Goal: Task Accomplishment & Management: Use online tool/utility

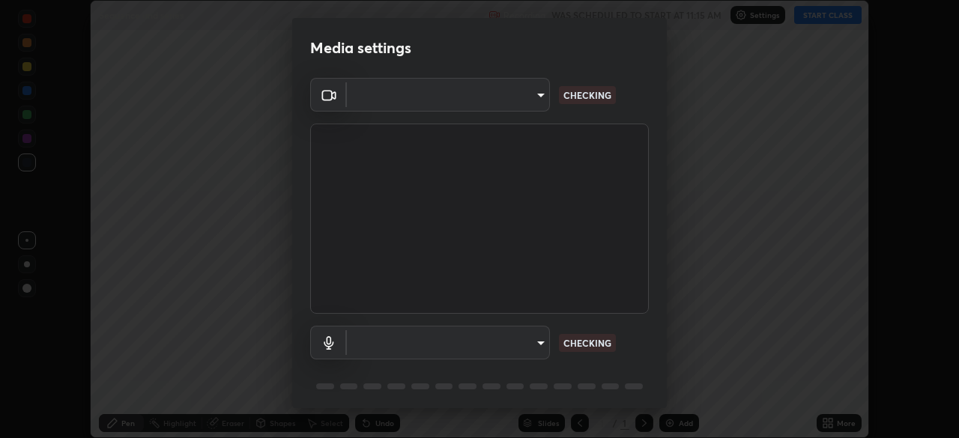
scroll to position [438, 959]
type input "7da4a789ca5c3b289f91b878aebf3769d603dce1d3acf67b661988e88742cb6b"
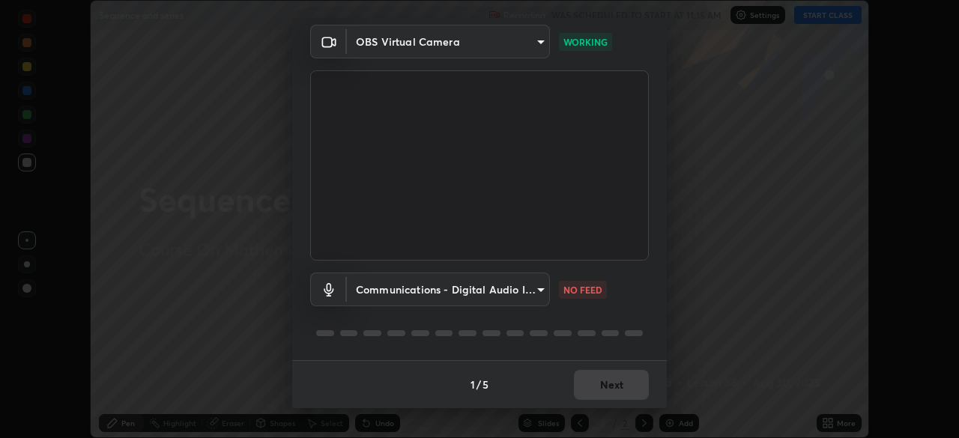
click at [538, 287] on body "Erase all Sequence and series Recording WAS SCHEDULED TO START AT 11:15 AM Sett…" at bounding box center [479, 219] width 959 height 438
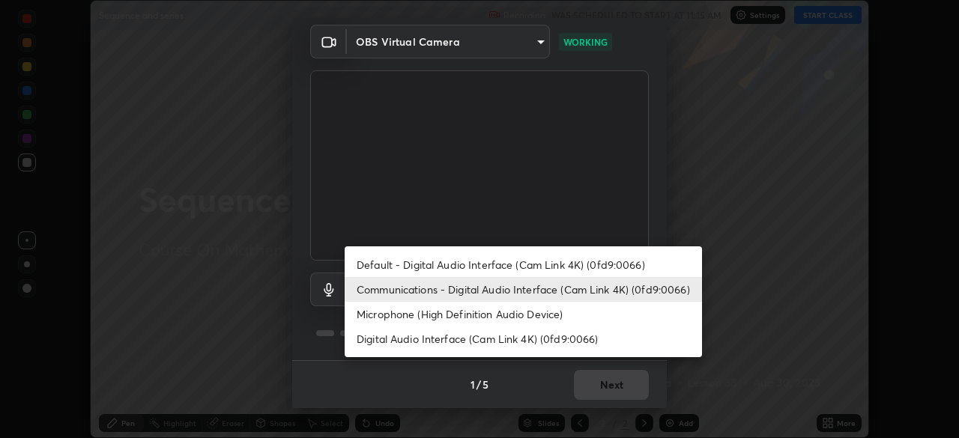
click at [485, 266] on li "Default - Digital Audio Interface (Cam Link 4K) (0fd9:0066)" at bounding box center [523, 265] width 357 height 25
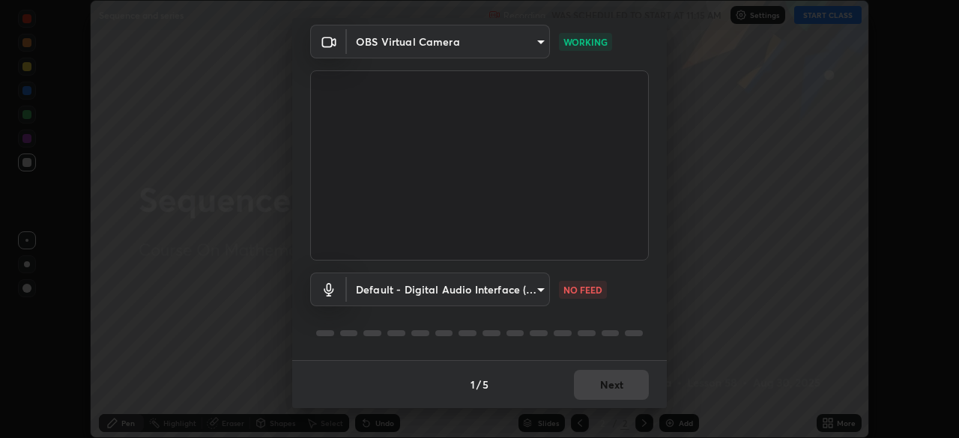
click at [536, 289] on body "Erase all Sequence and series Recording WAS SCHEDULED TO START AT 11:15 AM Sett…" at bounding box center [479, 219] width 959 height 438
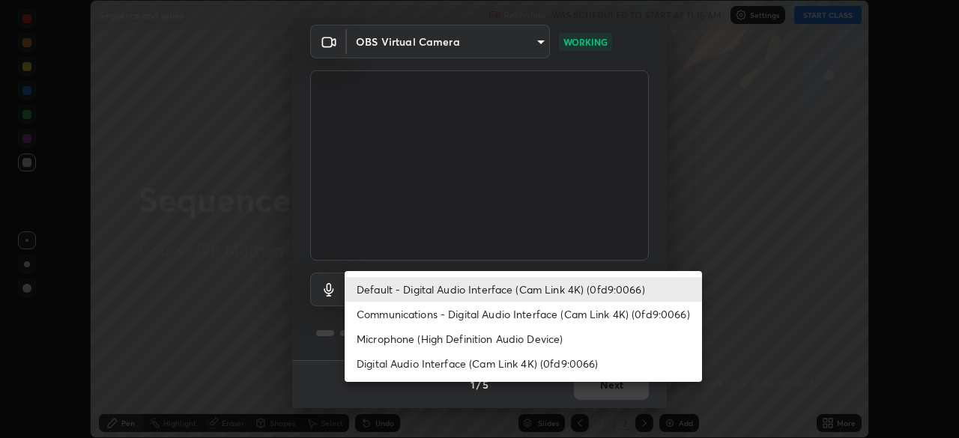
click at [479, 314] on li "Communications - Digital Audio Interface (Cam Link 4K) (0fd9:0066)" at bounding box center [523, 314] width 357 height 25
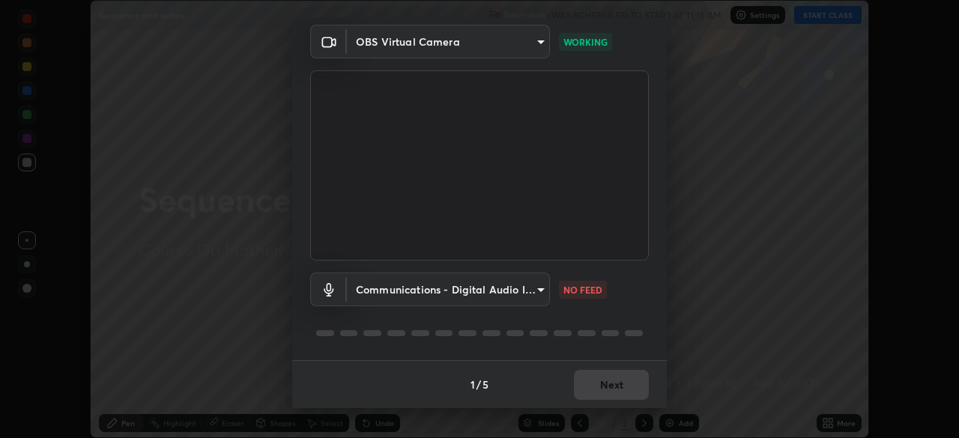
click at [537, 292] on body "Erase all Sequence and series Recording WAS SCHEDULED TO START AT 11:15 AM Sett…" at bounding box center [479, 219] width 959 height 438
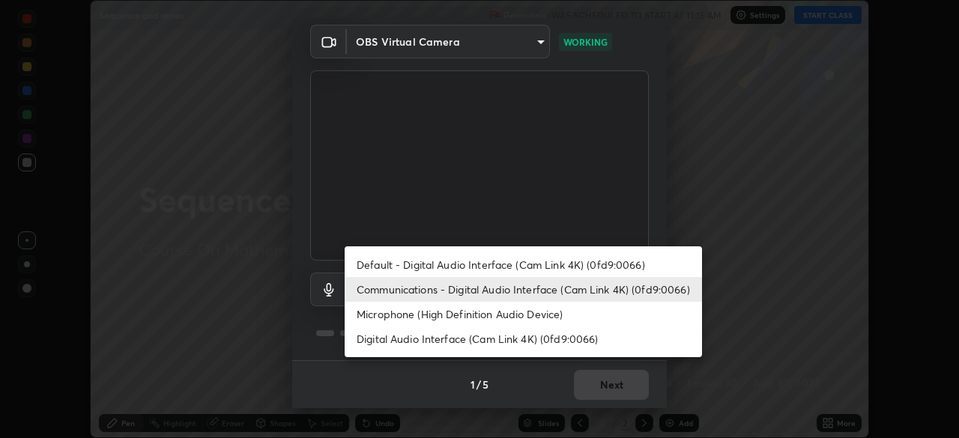
click at [450, 265] on li "Default - Digital Audio Interface (Cam Link 4K) (0fd9:0066)" at bounding box center [523, 265] width 357 height 25
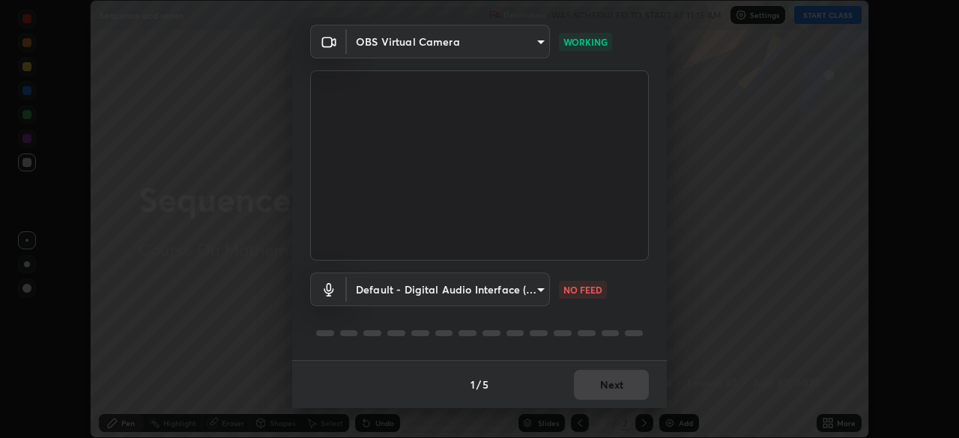
click at [532, 291] on body "Erase all Sequence and series Recording WAS SCHEDULED TO START AT 11:15 AM Sett…" at bounding box center [479, 219] width 959 height 438
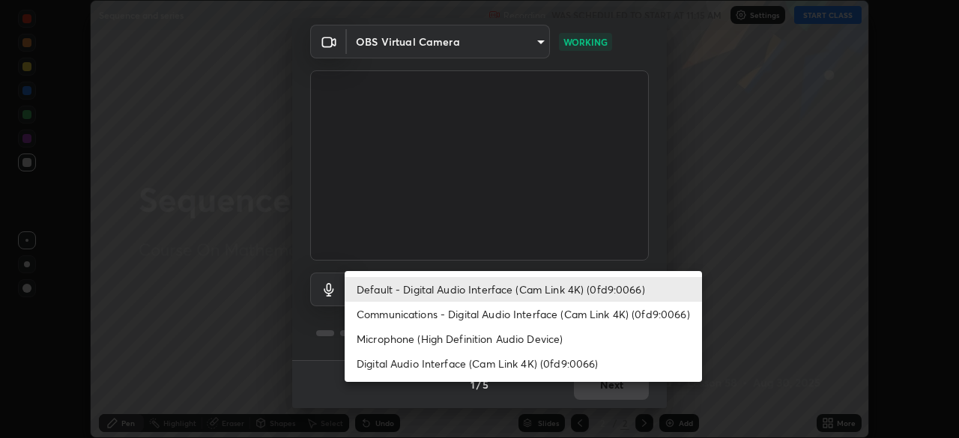
click at [450, 340] on li "Microphone (High Definition Audio Device)" at bounding box center [523, 339] width 357 height 25
type input "fc50d598a4e82581c73c0281820f68cfb1fb4fdb9e2a923d7e9252219d3fd878"
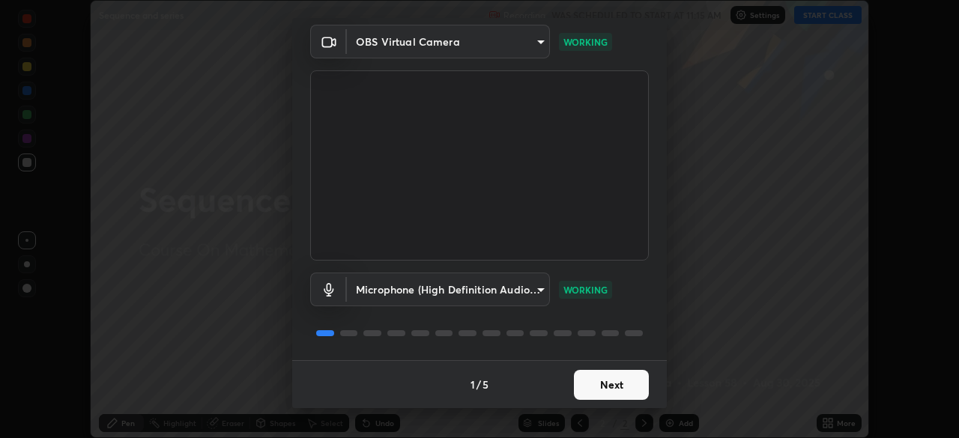
click at [610, 384] on button "Next" at bounding box center [611, 385] width 75 height 30
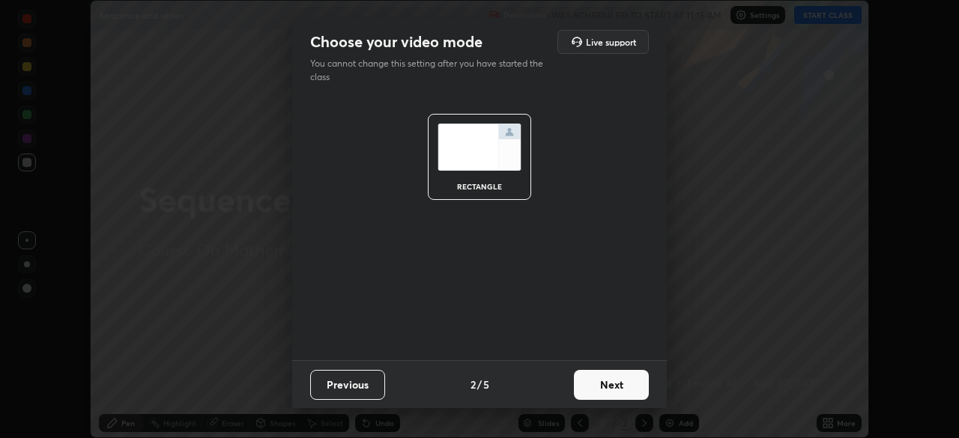
click at [617, 387] on button "Next" at bounding box center [611, 385] width 75 height 30
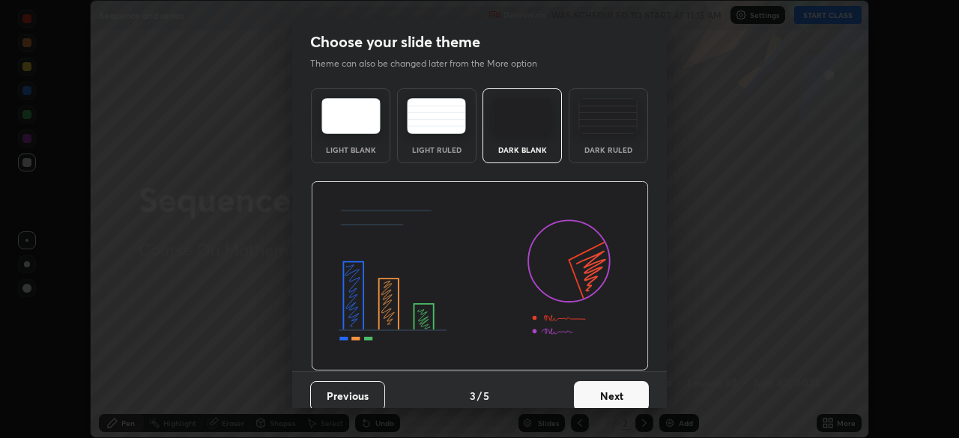
click at [616, 397] on button "Next" at bounding box center [611, 396] width 75 height 30
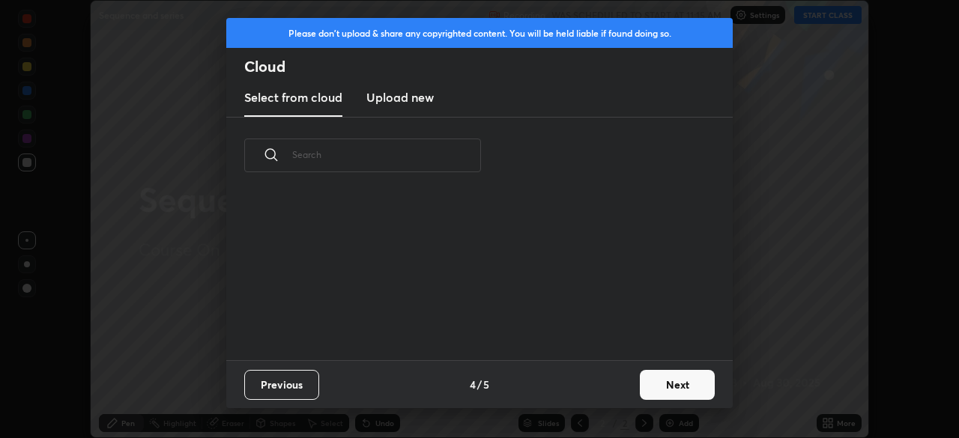
scroll to position [166, 481]
click at [661, 382] on button "Next" at bounding box center [677, 385] width 75 height 30
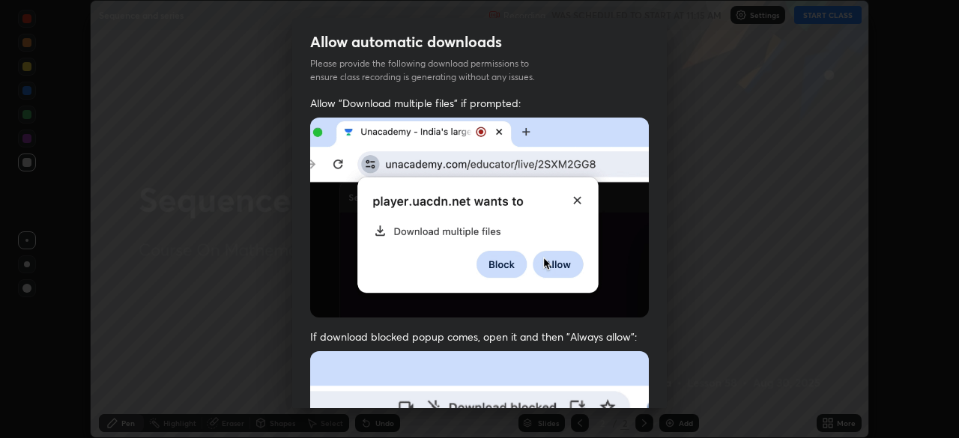
click at [661, 372] on div "Allow "Download multiple files" if prompted: If download blocked popup comes, o…" at bounding box center [479, 411] width 375 height 631
click at [660, 378] on div "Allow "Download multiple files" if prompted: If download blocked popup comes, o…" at bounding box center [479, 411] width 375 height 631
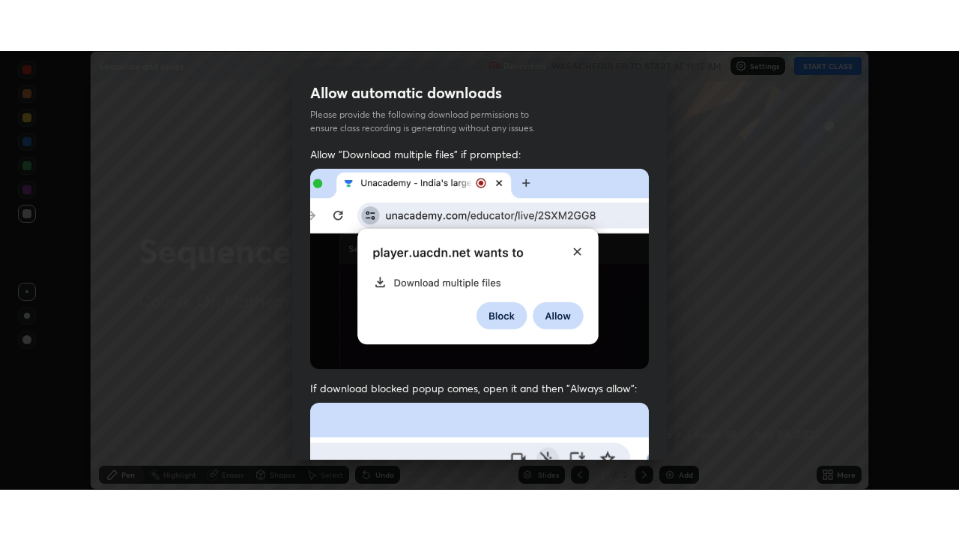
scroll to position [342, 0]
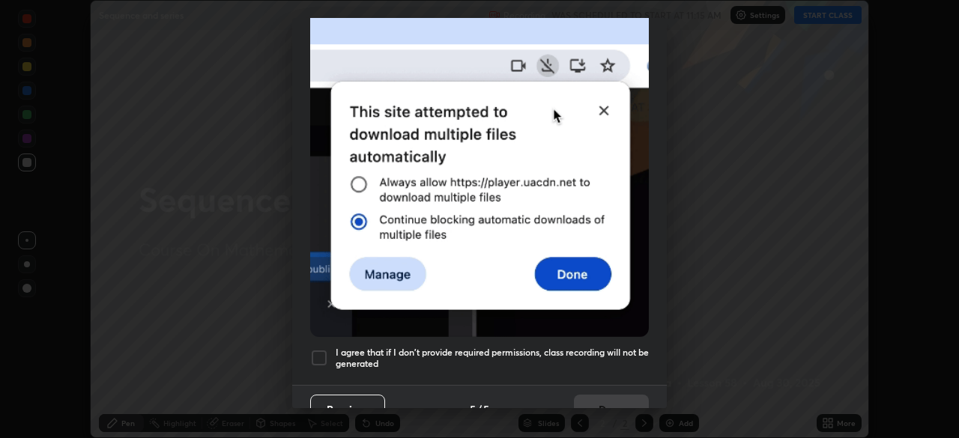
click at [316, 354] on div at bounding box center [319, 358] width 18 height 18
click at [618, 396] on button "Done" at bounding box center [611, 410] width 75 height 30
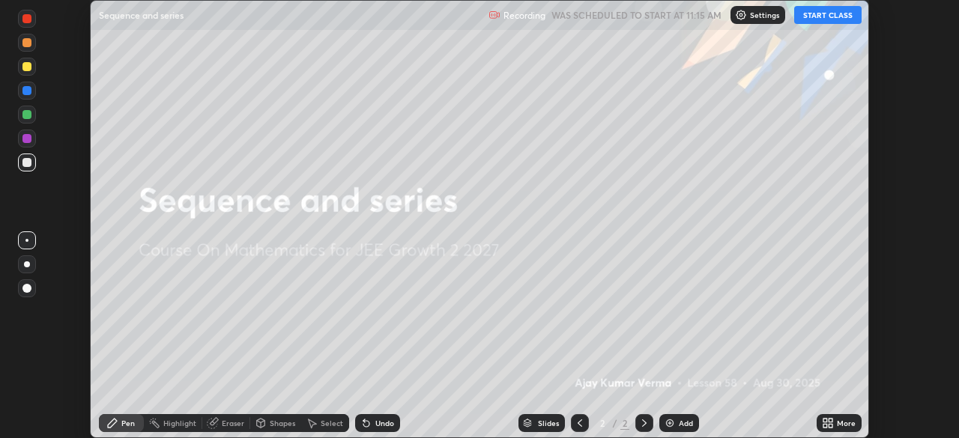
click at [821, 14] on button "START CLASS" at bounding box center [827, 15] width 67 height 18
click at [825, 420] on icon at bounding box center [826, 421] width 4 height 4
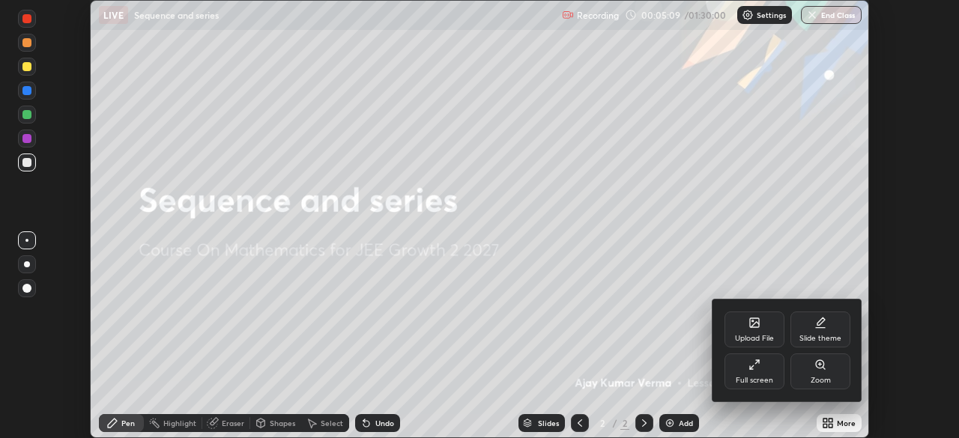
click at [754, 363] on icon at bounding box center [755, 365] width 12 height 12
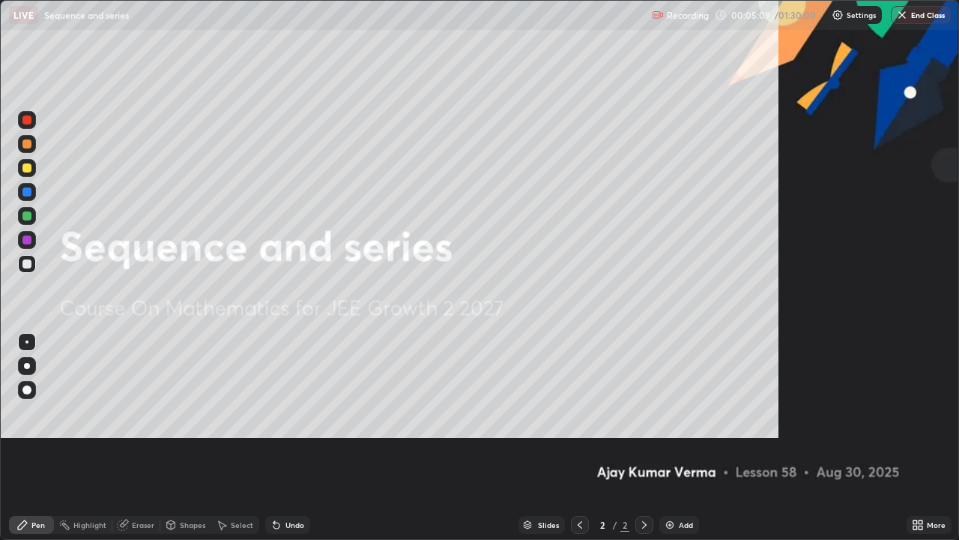
scroll to position [540, 959]
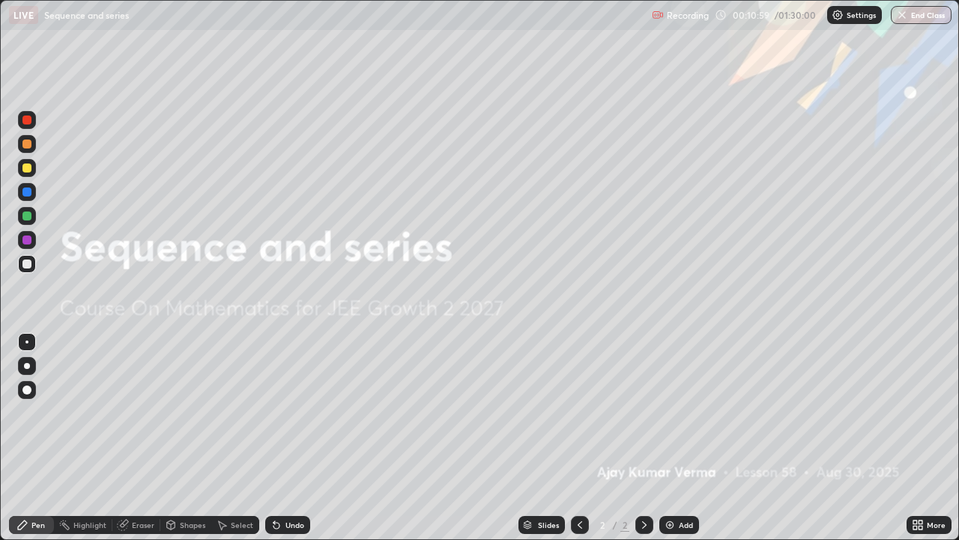
click at [667, 438] on img at bounding box center [670, 525] width 12 height 12
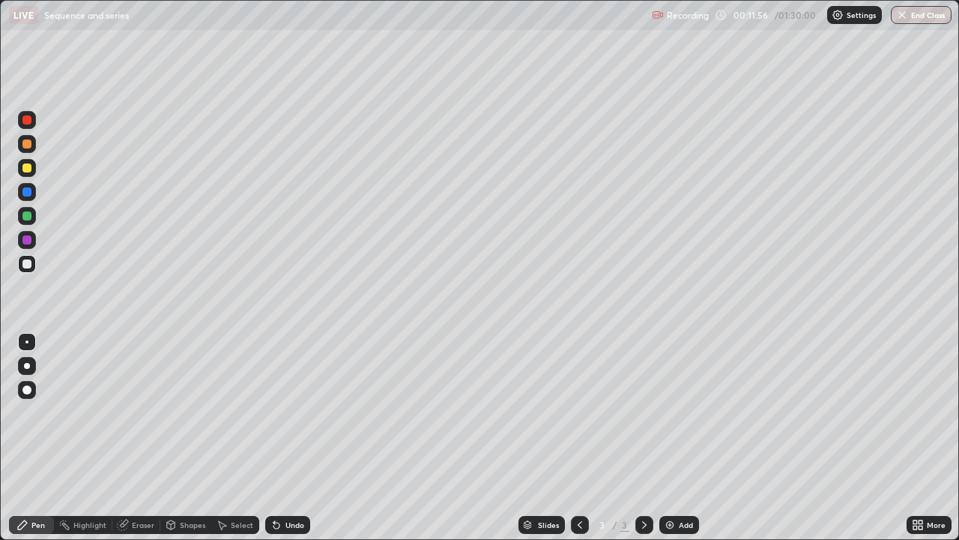
click at [25, 145] on div at bounding box center [26, 143] width 9 height 9
click at [27, 166] on div at bounding box center [26, 167] width 9 height 9
click at [26, 217] on div at bounding box center [26, 215] width 9 height 9
click at [29, 173] on div at bounding box center [27, 168] width 18 height 18
click at [27, 239] on div at bounding box center [26, 239] width 9 height 9
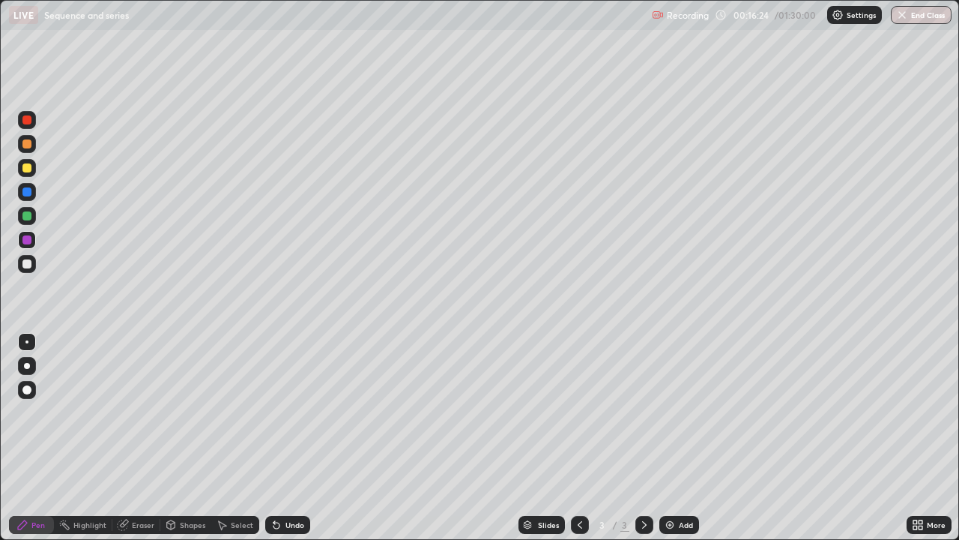
click at [670, 438] on img at bounding box center [670, 525] width 12 height 12
click at [30, 169] on div at bounding box center [26, 167] width 9 height 9
click at [28, 211] on div at bounding box center [26, 215] width 9 height 9
click at [26, 267] on div at bounding box center [26, 263] width 9 height 9
click at [28, 209] on div at bounding box center [27, 216] width 18 height 18
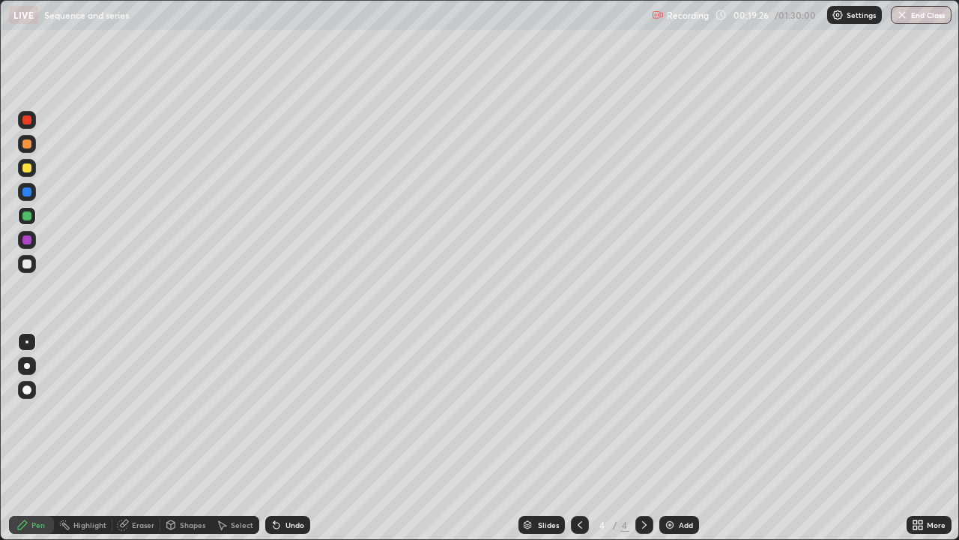
click at [27, 262] on div at bounding box center [26, 263] width 9 height 9
click at [139, 438] on div "Eraser" at bounding box center [143, 524] width 22 height 7
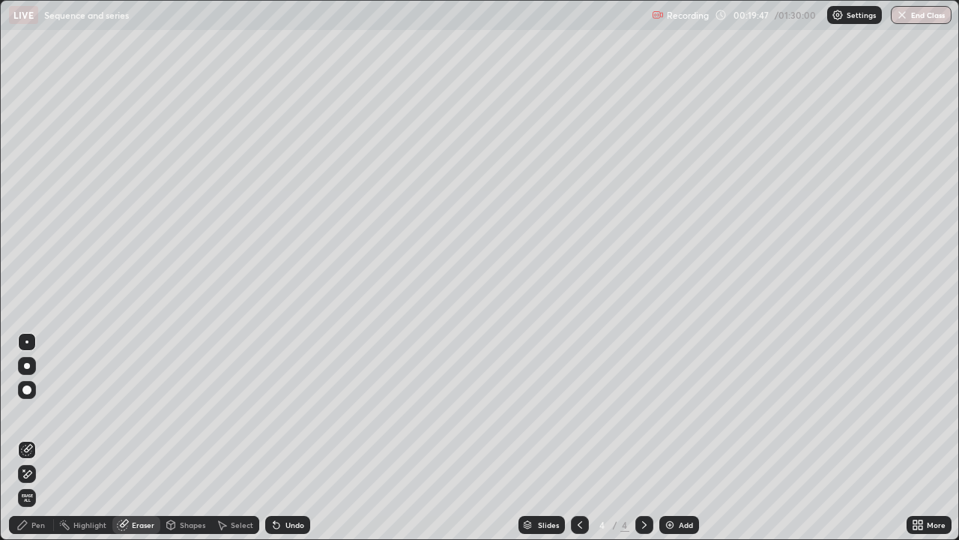
click at [39, 438] on div "Pen" at bounding box center [37, 524] width 13 height 7
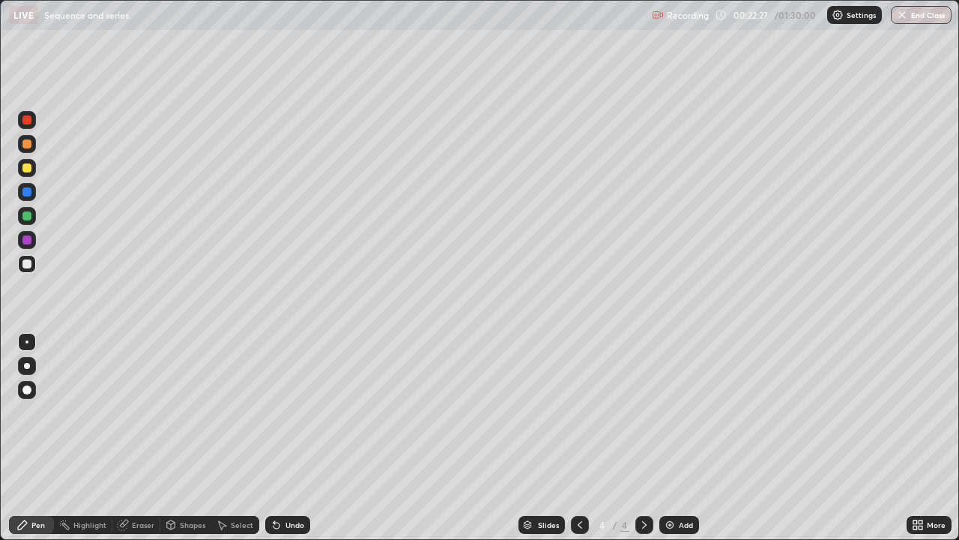
click at [28, 264] on div at bounding box center [26, 263] width 9 height 9
click at [135, 438] on div "Eraser" at bounding box center [143, 524] width 22 height 7
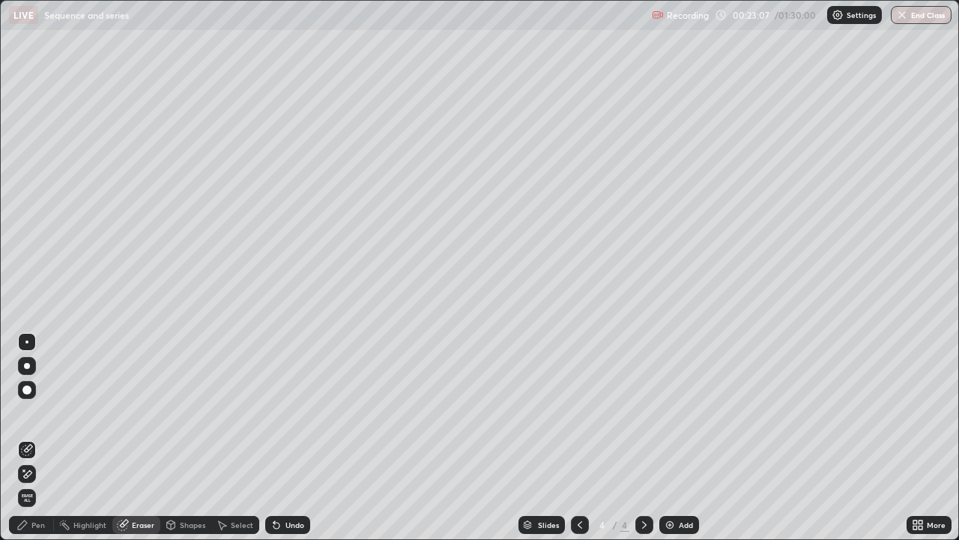
click at [35, 438] on div "Pen" at bounding box center [37, 524] width 13 height 7
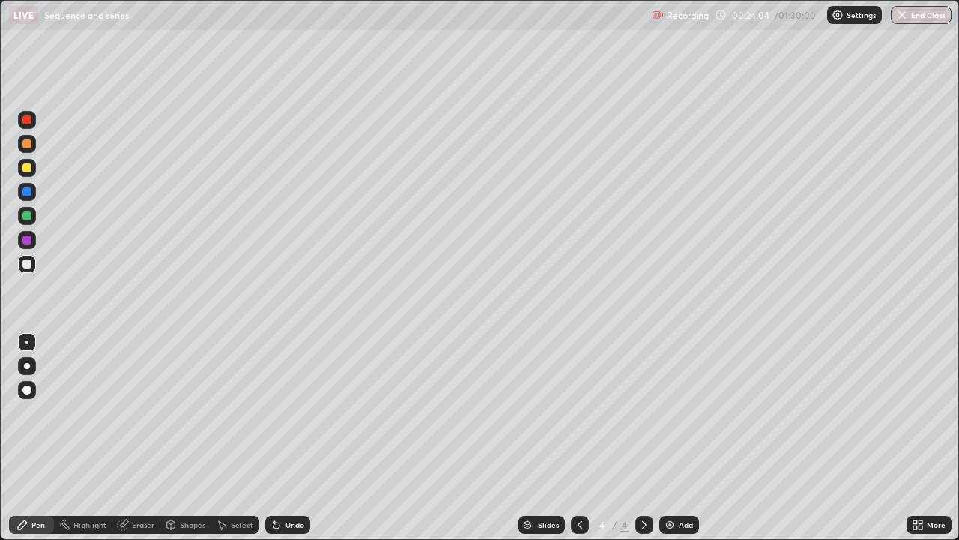
click at [667, 438] on img at bounding box center [670, 525] width 12 height 12
click at [29, 142] on div at bounding box center [26, 143] width 9 height 9
click at [28, 216] on div at bounding box center [26, 215] width 9 height 9
click at [28, 266] on div at bounding box center [26, 263] width 9 height 9
click at [148, 438] on div "Eraser" at bounding box center [143, 524] width 22 height 7
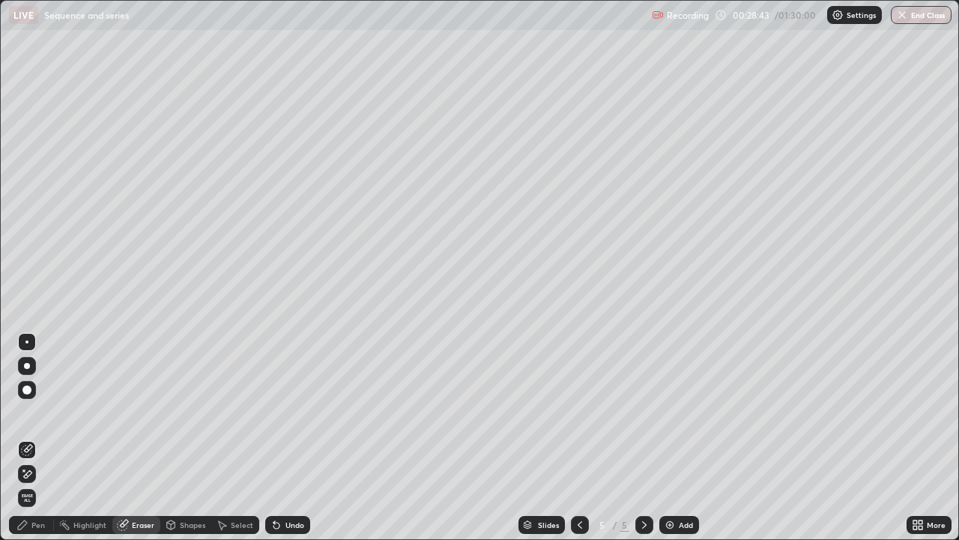
click at [37, 438] on div "Pen" at bounding box center [37, 524] width 13 height 7
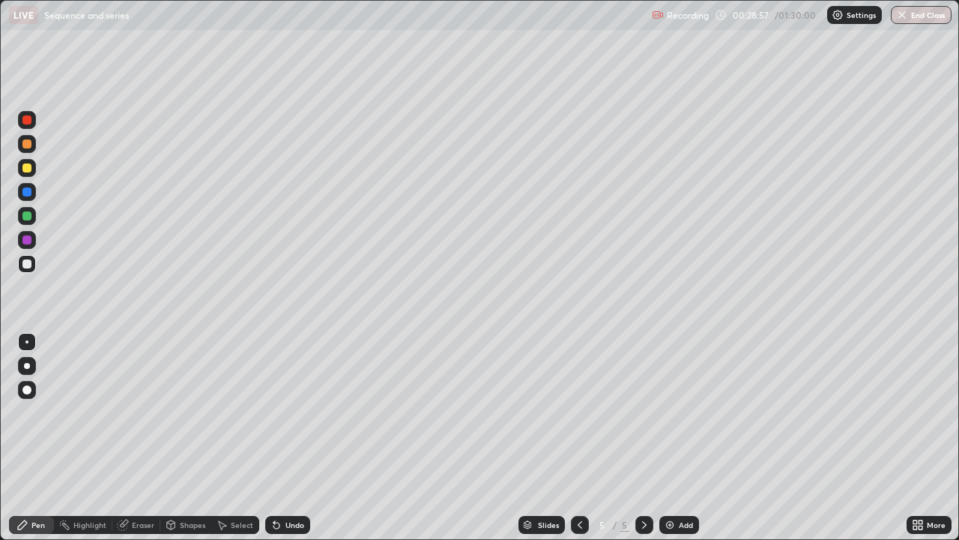
click at [31, 241] on div at bounding box center [26, 239] width 9 height 9
click at [22, 220] on div at bounding box center [27, 216] width 18 height 18
click at [680, 438] on div "Add" at bounding box center [679, 525] width 40 height 18
click at [28, 142] on div at bounding box center [26, 143] width 9 height 9
click at [28, 238] on div at bounding box center [26, 239] width 9 height 9
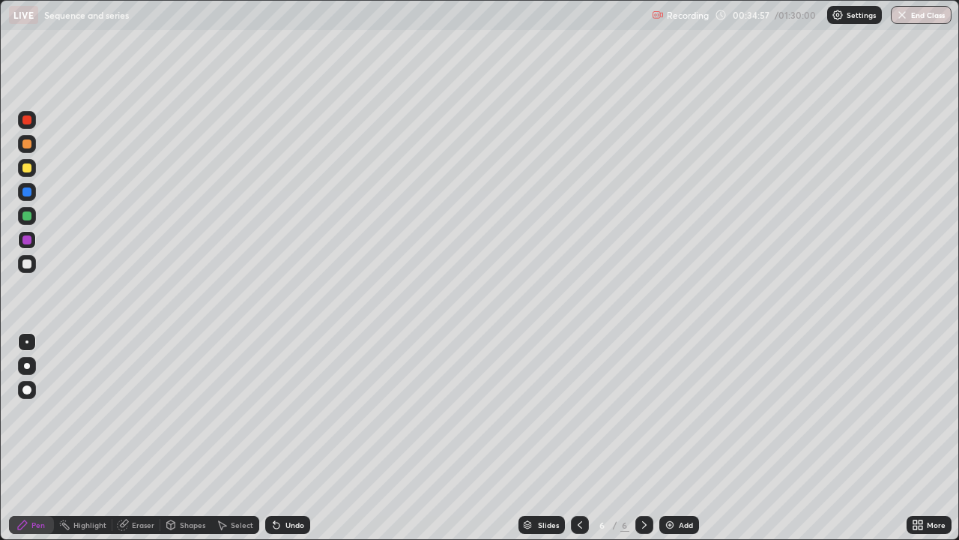
click at [26, 166] on div at bounding box center [26, 167] width 9 height 9
click at [25, 139] on div at bounding box center [26, 143] width 9 height 9
click at [26, 191] on div at bounding box center [26, 191] width 9 height 9
click at [26, 264] on div at bounding box center [26, 263] width 9 height 9
click at [675, 438] on div "Add" at bounding box center [679, 525] width 40 height 18
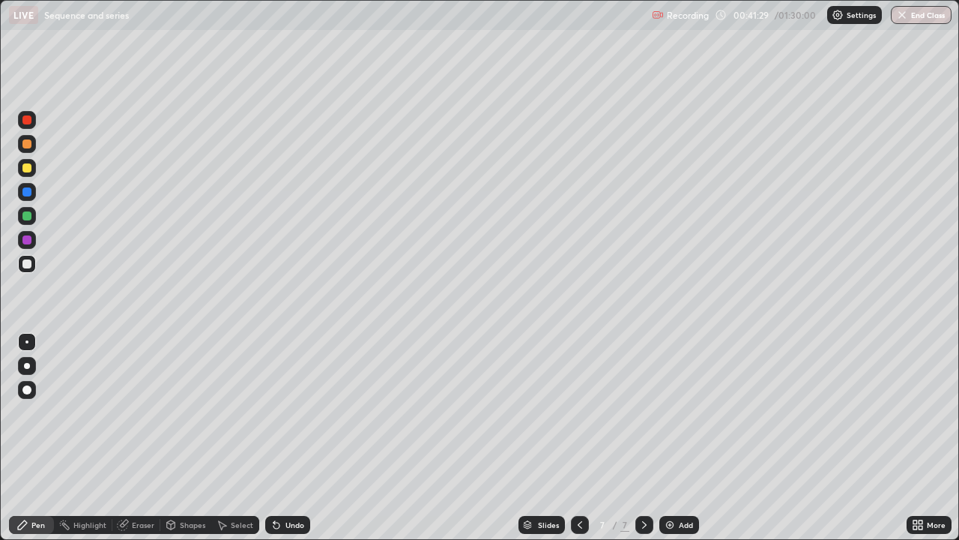
click at [27, 166] on div at bounding box center [26, 167] width 9 height 9
click at [27, 218] on div at bounding box center [26, 215] width 9 height 9
click at [28, 192] on div at bounding box center [26, 191] width 9 height 9
click at [27, 216] on div at bounding box center [26, 215] width 9 height 9
click at [28, 168] on div at bounding box center [26, 167] width 9 height 9
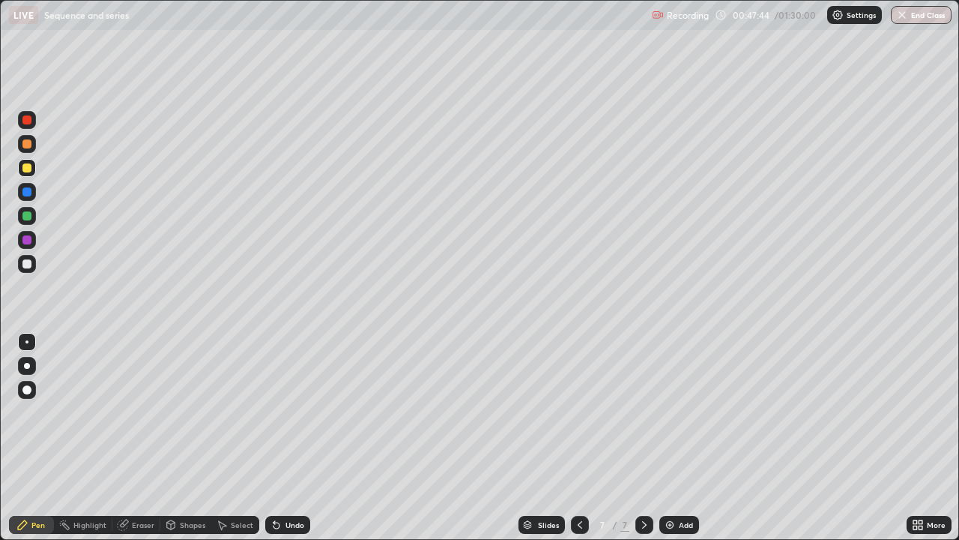
click at [571, 438] on div at bounding box center [580, 525] width 18 height 18
click at [579, 438] on icon at bounding box center [580, 525] width 12 height 12
click at [643, 438] on icon at bounding box center [645, 525] width 12 height 12
click at [644, 438] on icon at bounding box center [644, 524] width 4 height 7
click at [645, 438] on icon at bounding box center [645, 525] width 12 height 12
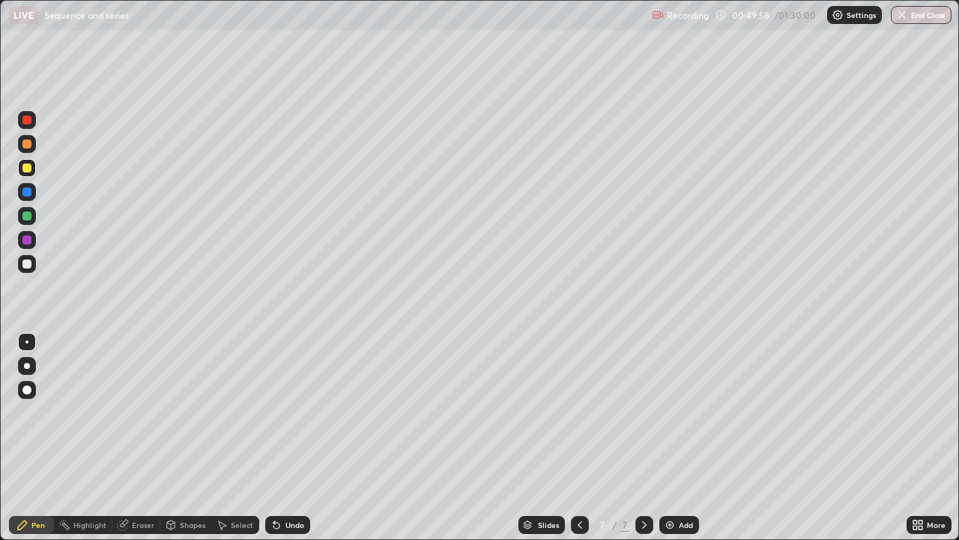
click at [668, 438] on img at bounding box center [670, 525] width 12 height 12
click at [25, 215] on div at bounding box center [26, 215] width 9 height 9
click at [27, 190] on div at bounding box center [26, 191] width 9 height 9
click at [29, 188] on div at bounding box center [26, 191] width 9 height 9
click at [27, 236] on div at bounding box center [26, 239] width 9 height 9
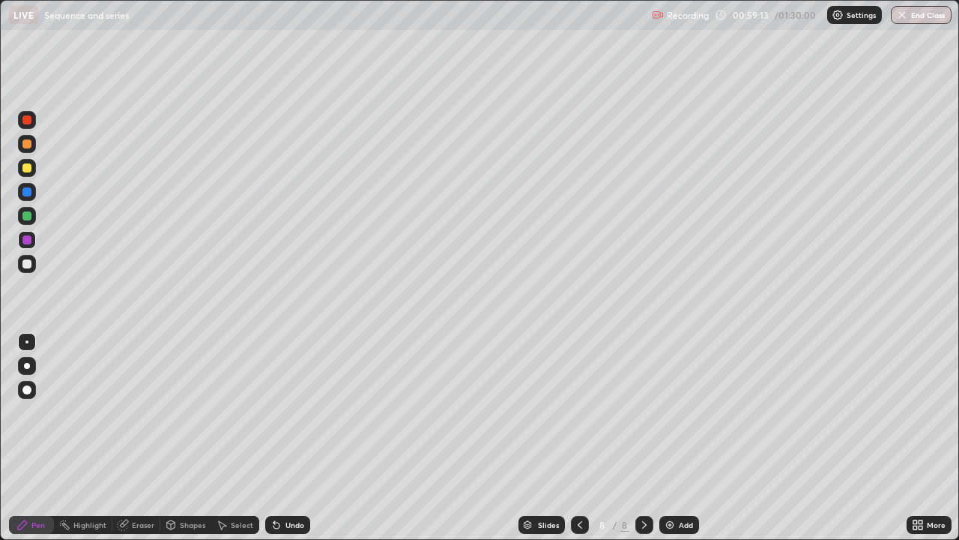
click at [28, 267] on div at bounding box center [26, 263] width 9 height 9
click at [674, 438] on img at bounding box center [670, 525] width 12 height 12
click at [34, 141] on div at bounding box center [27, 144] width 18 height 18
click at [196, 79] on button "Undo" at bounding box center [208, 87] width 43 height 18
click at [26, 213] on div at bounding box center [26, 215] width 9 height 9
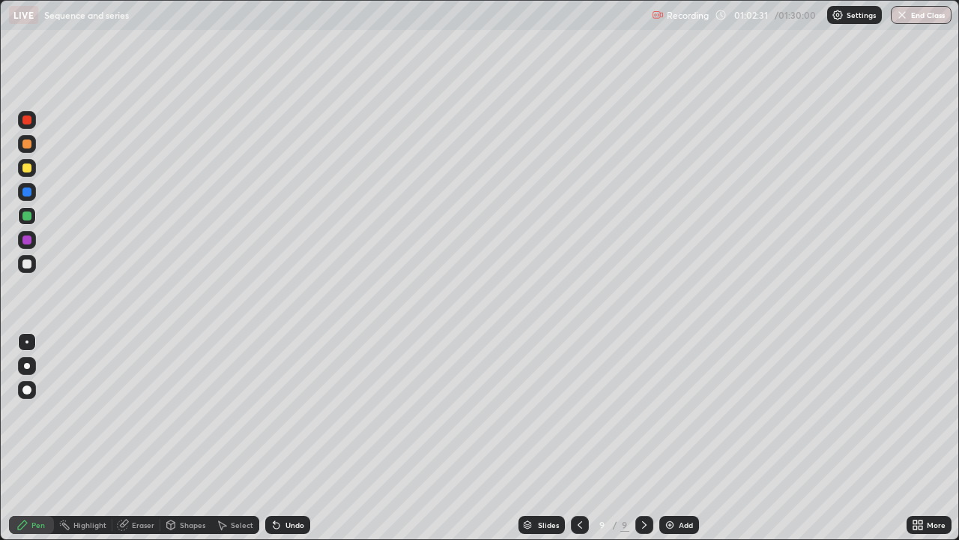
click at [30, 170] on div at bounding box center [26, 167] width 9 height 9
click at [30, 240] on div at bounding box center [26, 239] width 9 height 9
click at [29, 170] on div at bounding box center [26, 167] width 9 height 9
click at [579, 438] on icon at bounding box center [580, 524] width 4 height 7
click at [142, 438] on div "Eraser" at bounding box center [143, 524] width 22 height 7
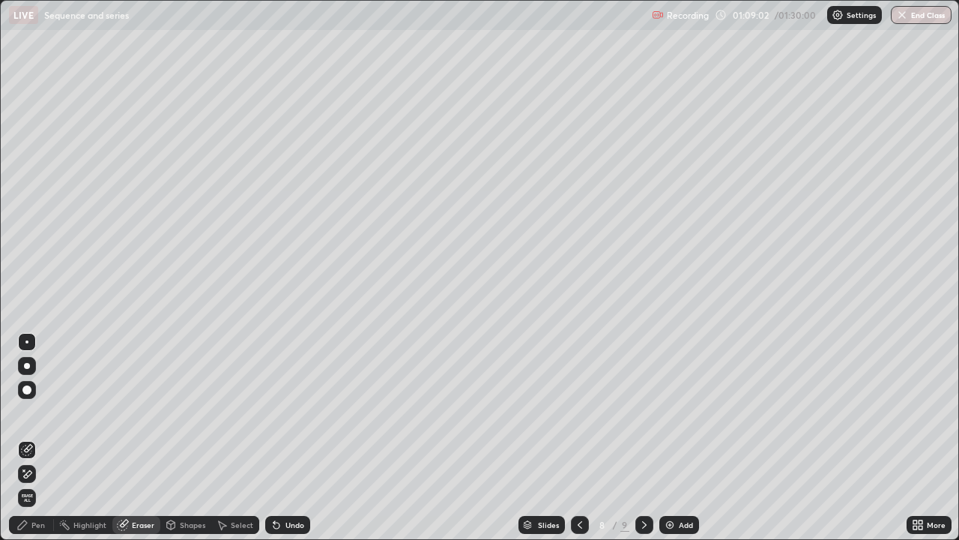
click at [37, 438] on div "Pen" at bounding box center [37, 524] width 13 height 7
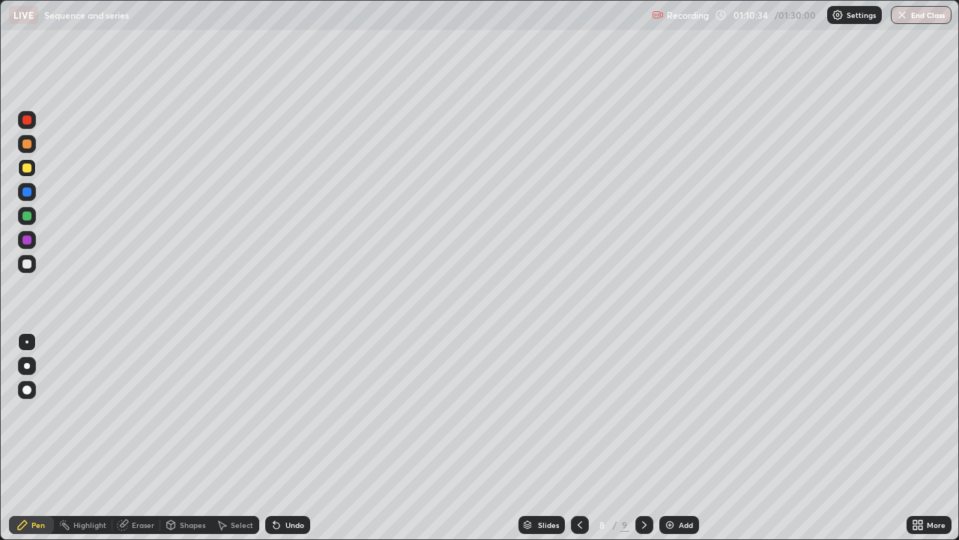
click at [666, 438] on img at bounding box center [670, 525] width 12 height 12
click at [642, 438] on icon at bounding box center [645, 525] width 12 height 12
click at [643, 438] on icon at bounding box center [645, 525] width 12 height 12
click at [664, 438] on img at bounding box center [670, 525] width 12 height 12
click at [31, 161] on div at bounding box center [27, 168] width 18 height 18
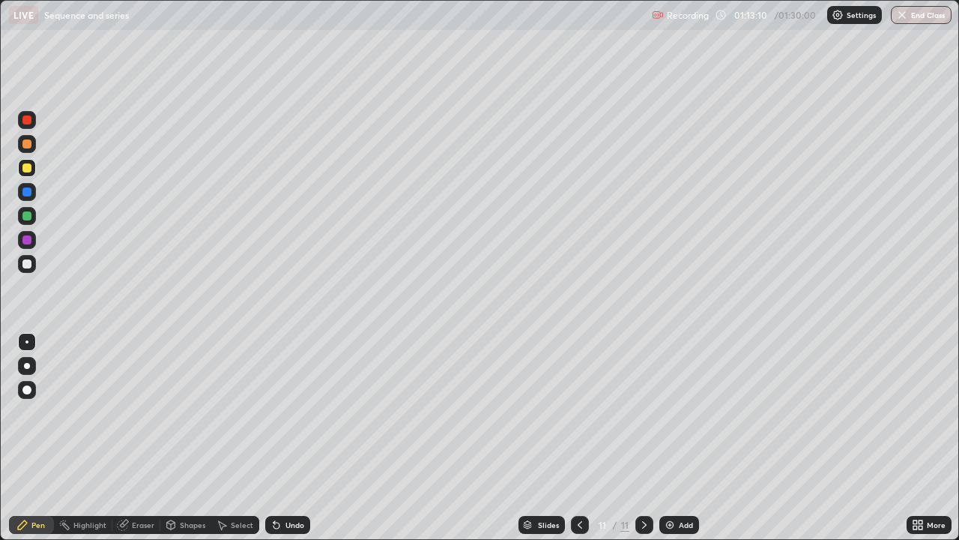
click at [31, 171] on div at bounding box center [27, 168] width 18 height 18
click at [34, 264] on div at bounding box center [27, 264] width 18 height 18
click at [28, 216] on div at bounding box center [26, 215] width 9 height 9
click at [665, 438] on img at bounding box center [670, 525] width 12 height 12
click at [29, 139] on div at bounding box center [26, 143] width 9 height 9
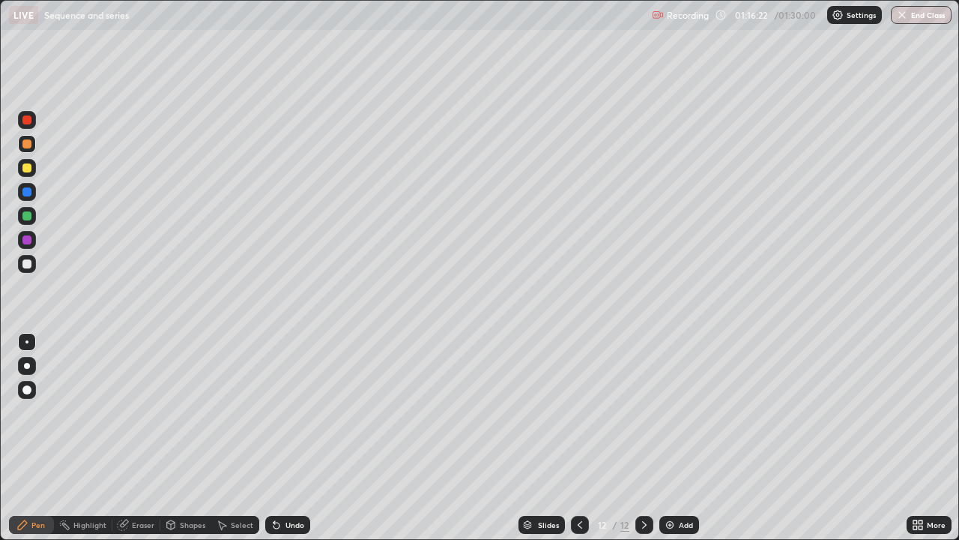
click at [29, 166] on div at bounding box center [26, 167] width 9 height 9
click at [28, 144] on div at bounding box center [26, 143] width 9 height 9
click at [25, 171] on div at bounding box center [26, 167] width 9 height 9
click at [152, 438] on div "Eraser" at bounding box center [143, 524] width 22 height 7
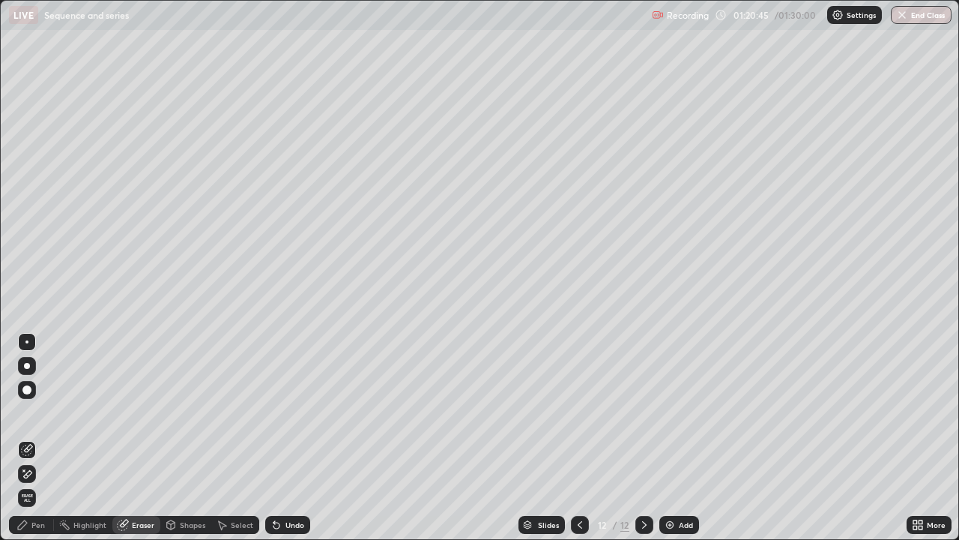
click at [35, 438] on div "Pen" at bounding box center [37, 524] width 13 height 7
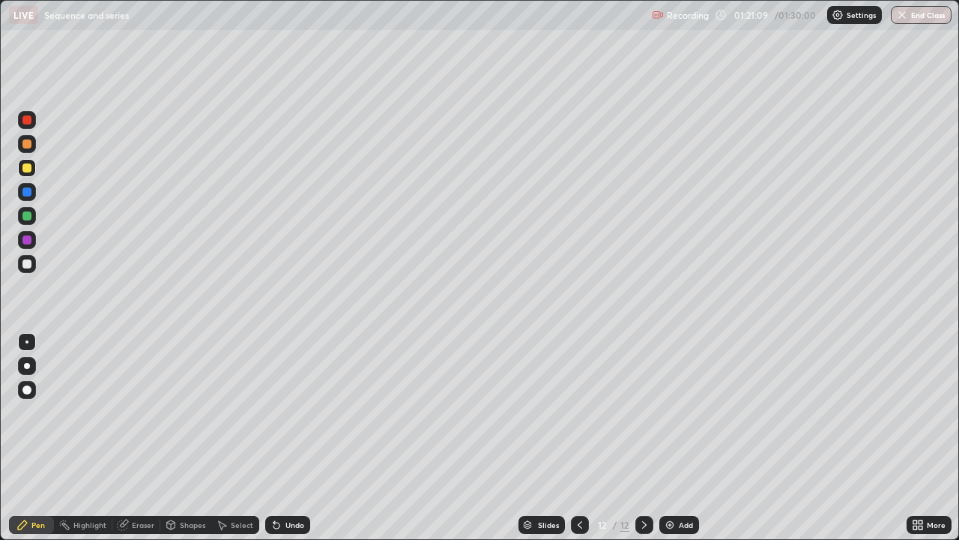
click at [30, 262] on div at bounding box center [26, 263] width 9 height 9
click at [28, 214] on div at bounding box center [26, 215] width 9 height 9
click at [930, 10] on button "End Class" at bounding box center [921, 15] width 61 height 18
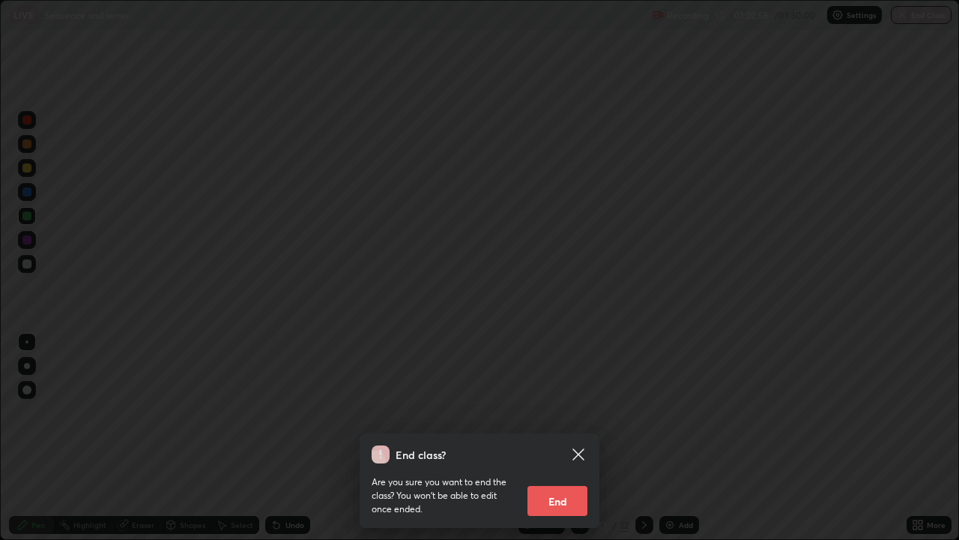
click at [569, 438] on button "End" at bounding box center [558, 501] width 60 height 30
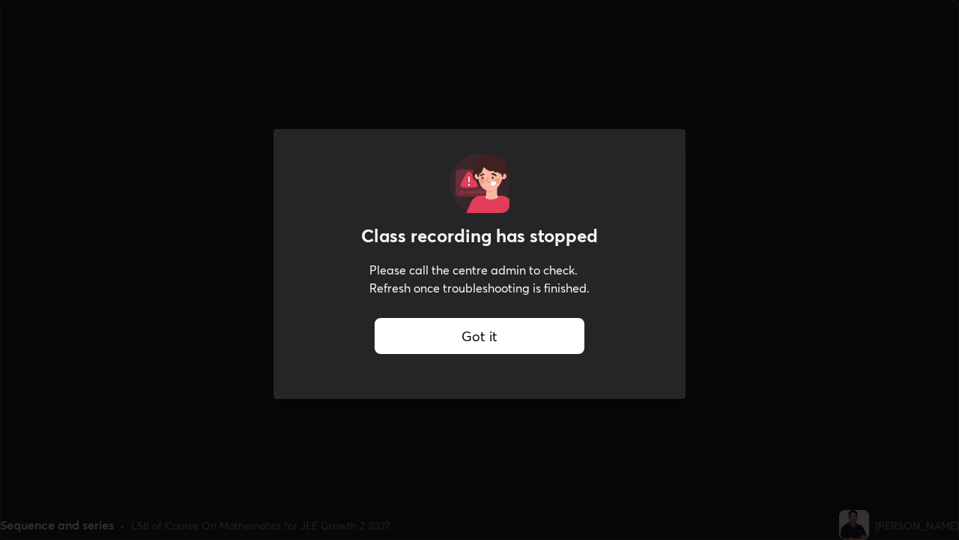
click at [487, 335] on div "Got it" at bounding box center [480, 336] width 210 height 36
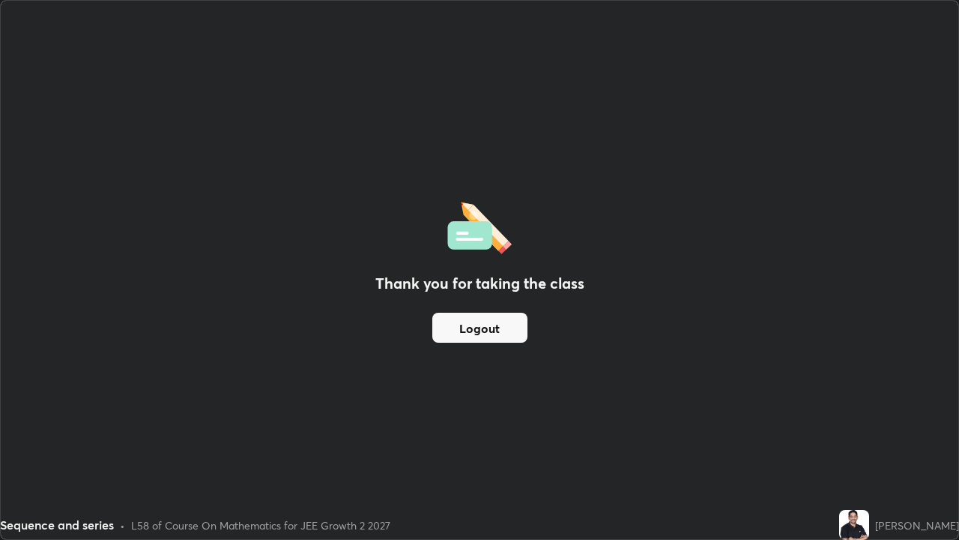
click at [473, 331] on button "Logout" at bounding box center [479, 328] width 95 height 30
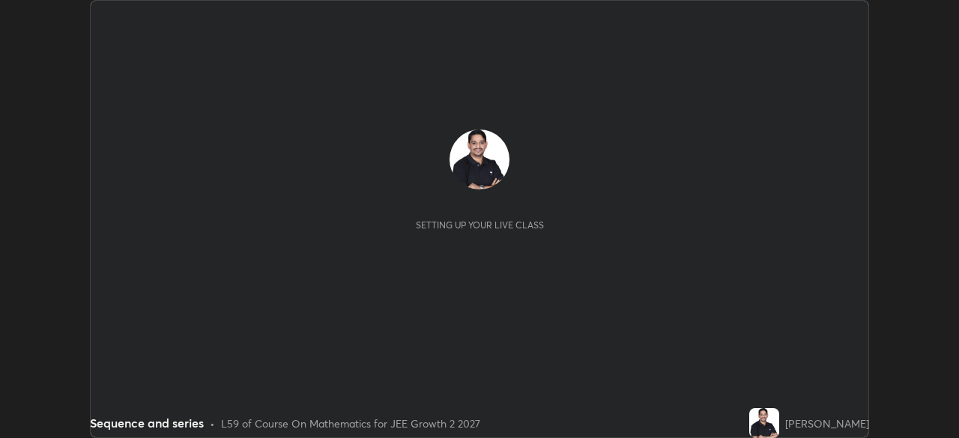
scroll to position [438, 959]
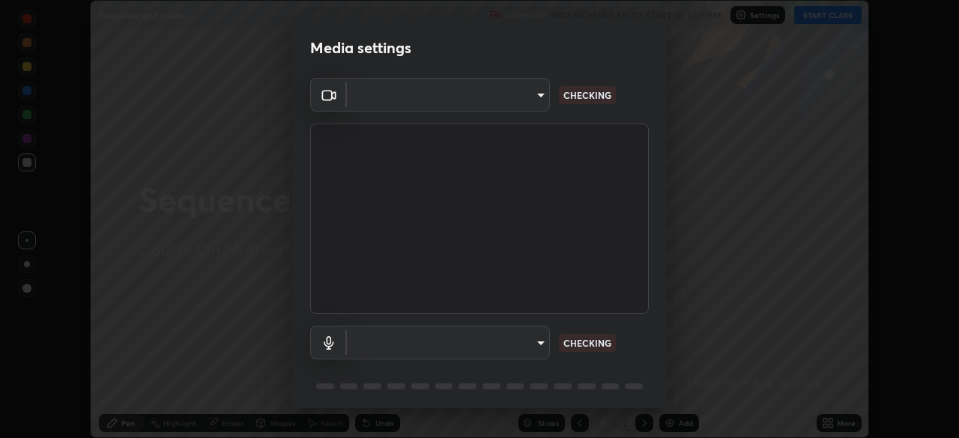
type input "7da4a789ca5c3b289f91b878aebf3769d603dce1d3acf67b661988e88742cb6b"
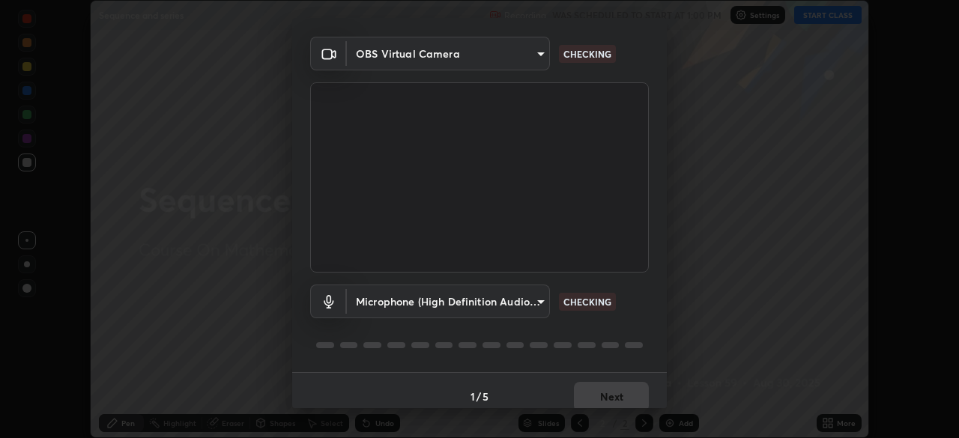
scroll to position [53, 0]
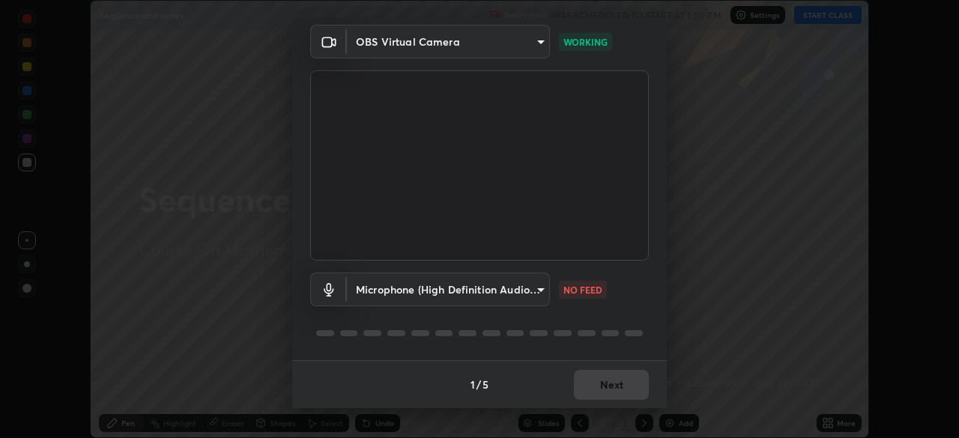
click at [537, 289] on body "Erase all Sequence and series Recording WAS SCHEDULED TO START AT 1:00 PM Setti…" at bounding box center [479, 219] width 959 height 438
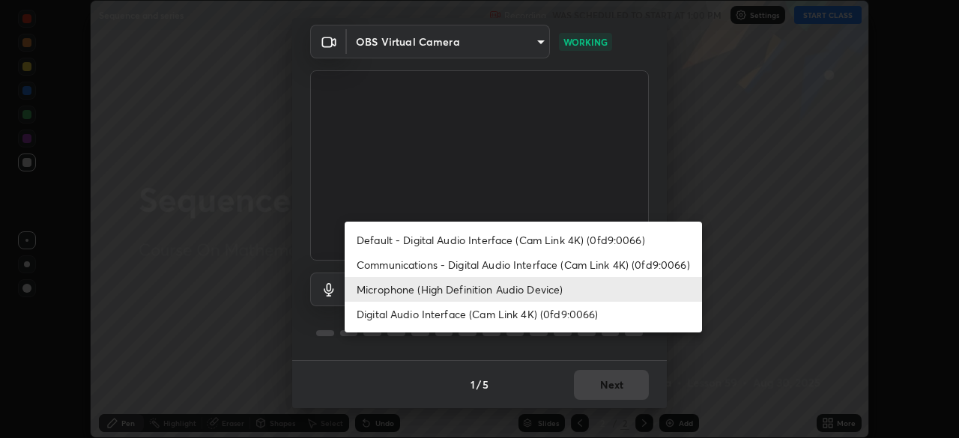
click at [516, 265] on li "Communications - Digital Audio Interface (Cam Link 4K) (0fd9:0066)" at bounding box center [523, 265] width 357 height 25
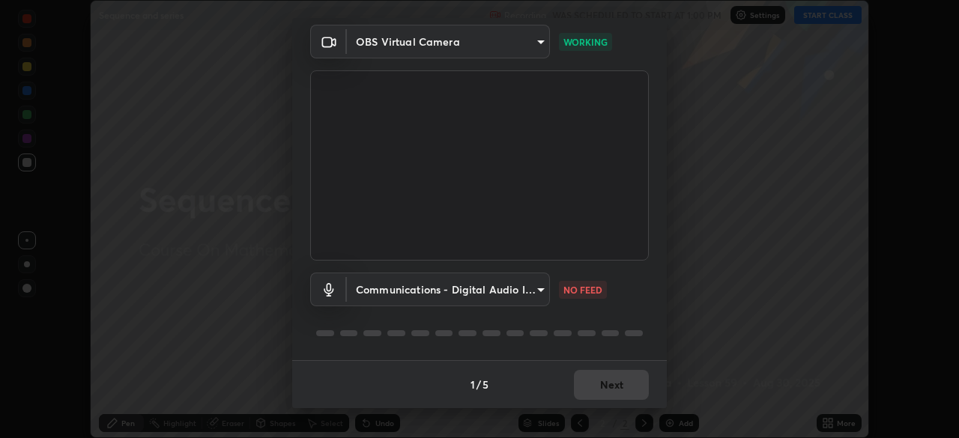
click at [539, 289] on body "Erase all Sequence and series Recording WAS SCHEDULED TO START AT 1:00 PM Setti…" at bounding box center [479, 219] width 959 height 438
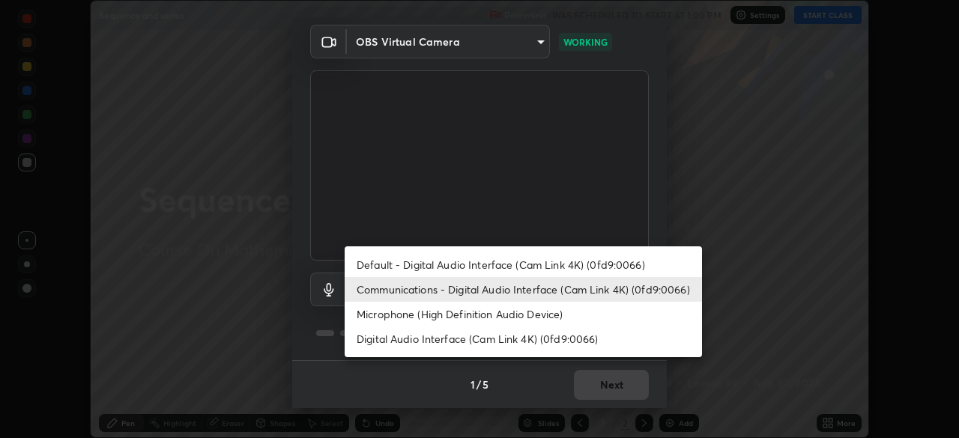
click at [480, 339] on li "Digital Audio Interface (Cam Link 4K) (0fd9:0066)" at bounding box center [523, 339] width 357 height 25
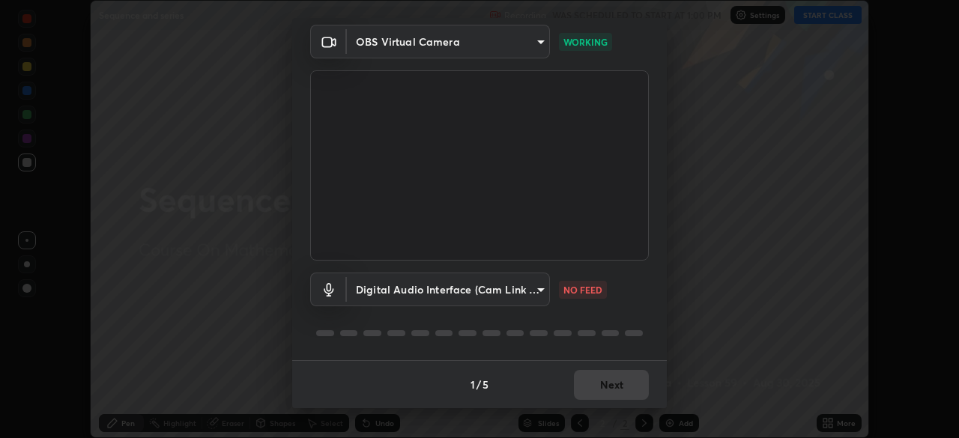
click at [542, 287] on body "Erase all Sequence and series Recording WAS SCHEDULED TO START AT 1:00 PM Setti…" at bounding box center [479, 219] width 959 height 438
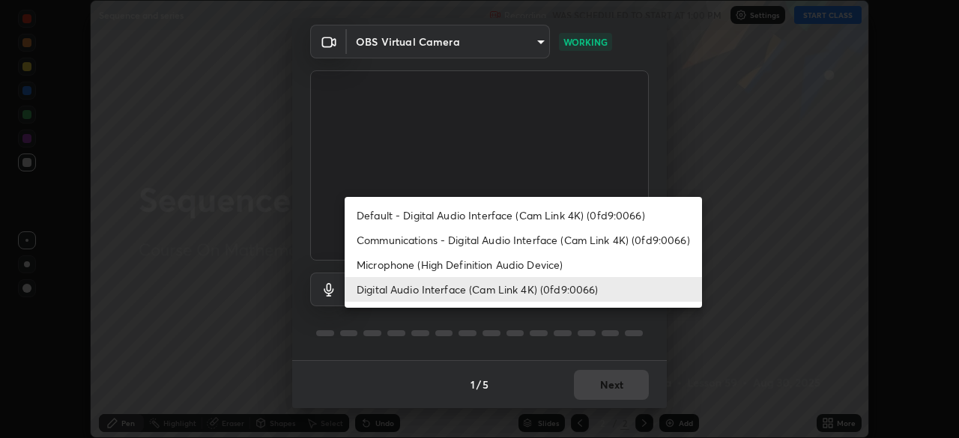
click at [491, 216] on li "Default - Digital Audio Interface (Cam Link 4K) (0fd9:0066)" at bounding box center [523, 215] width 357 height 25
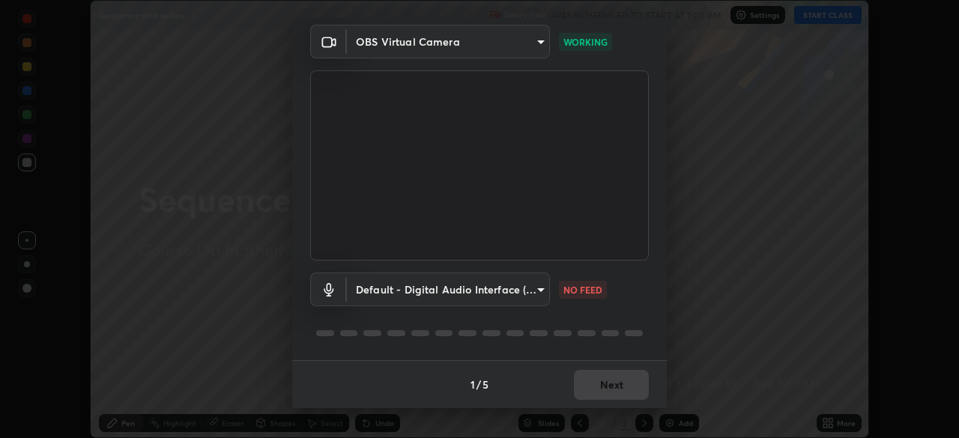
click at [545, 292] on body "Erase all Sequence and series Recording WAS SCHEDULED TO START AT 1:00 PM Setti…" at bounding box center [479, 219] width 959 height 438
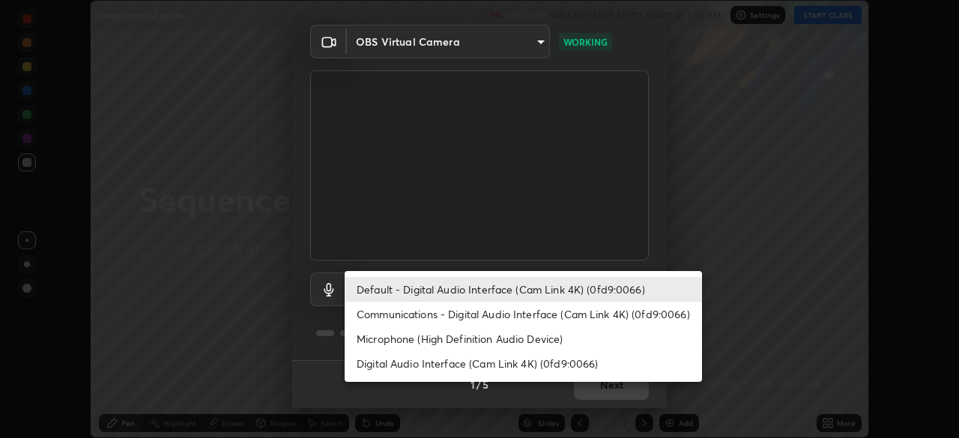
click at [520, 317] on li "Communications - Digital Audio Interface (Cam Link 4K) (0fd9:0066)" at bounding box center [523, 314] width 357 height 25
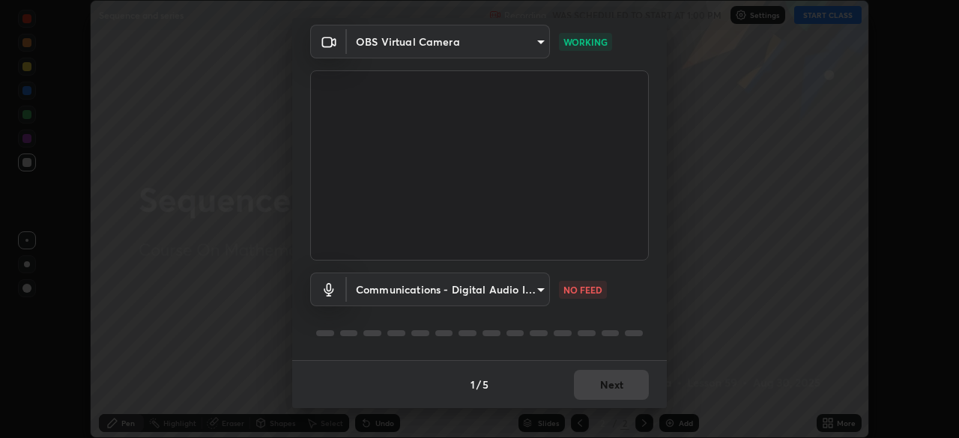
click at [539, 291] on body "Erase all Sequence and series Recording WAS SCHEDULED TO START AT 1:00 PM Setti…" at bounding box center [479, 219] width 959 height 438
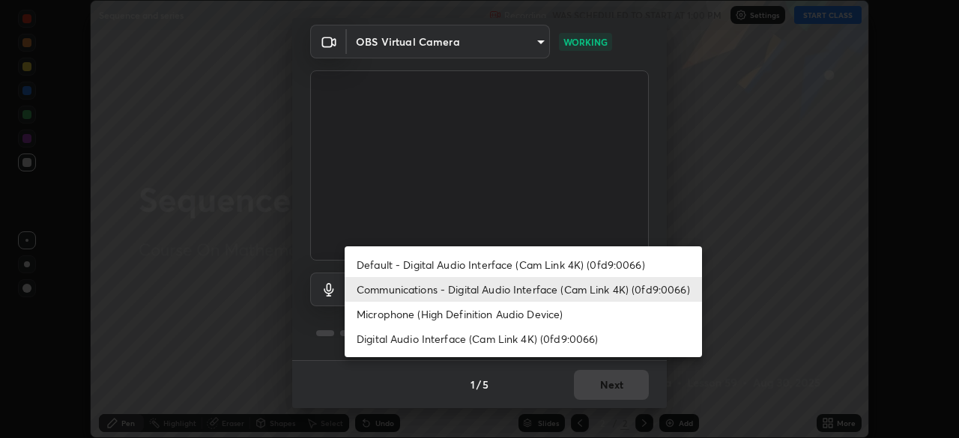
click at [498, 339] on li "Digital Audio Interface (Cam Link 4K) (0fd9:0066)" at bounding box center [523, 339] width 357 height 25
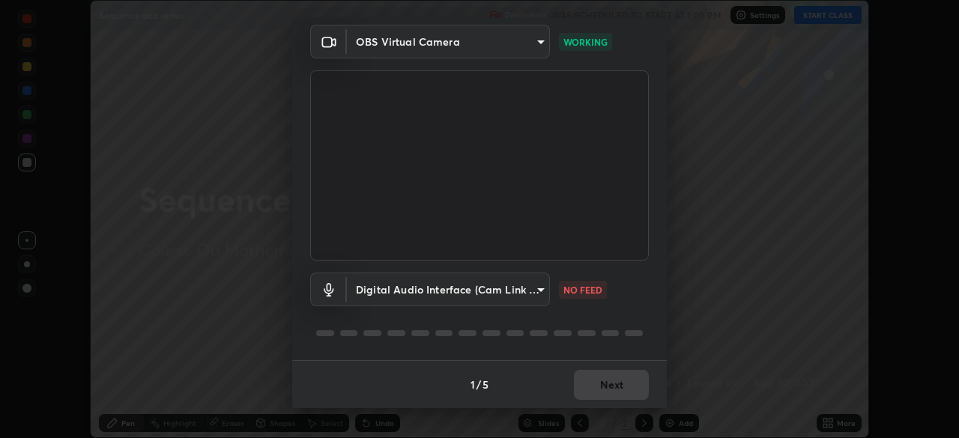
click at [537, 292] on body "Erase all Sequence and series Recording WAS SCHEDULED TO START AT 1:00 PM Setti…" at bounding box center [479, 219] width 959 height 438
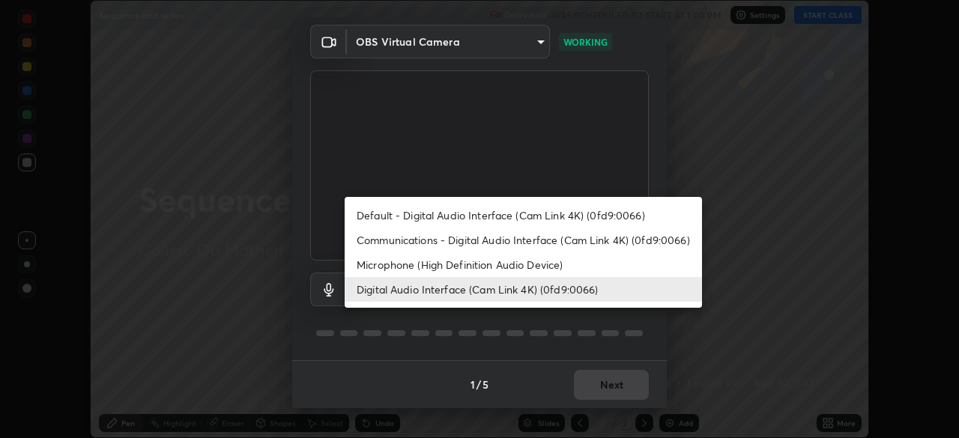
click at [543, 267] on li "Microphone (High Definition Audio Device)" at bounding box center [523, 265] width 357 height 25
type input "fc50d598a4e82581c73c0281820f68cfb1fb4fdb9e2a923d7e9252219d3fd878"
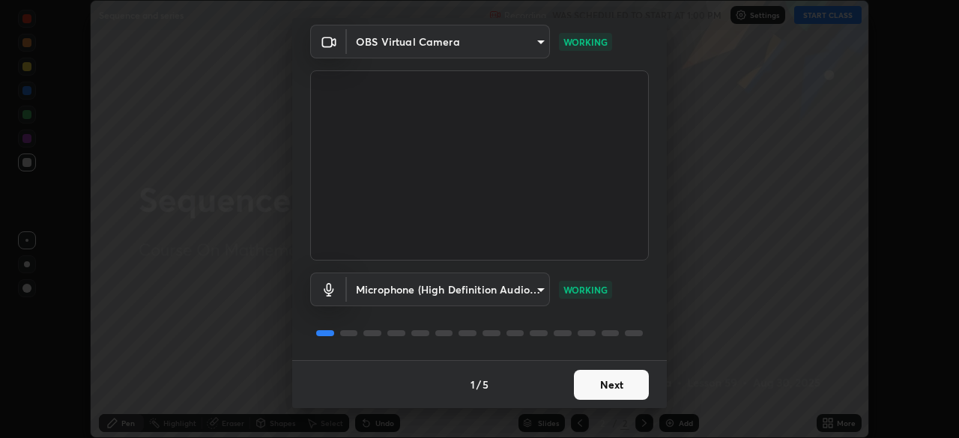
click at [599, 387] on button "Next" at bounding box center [611, 385] width 75 height 30
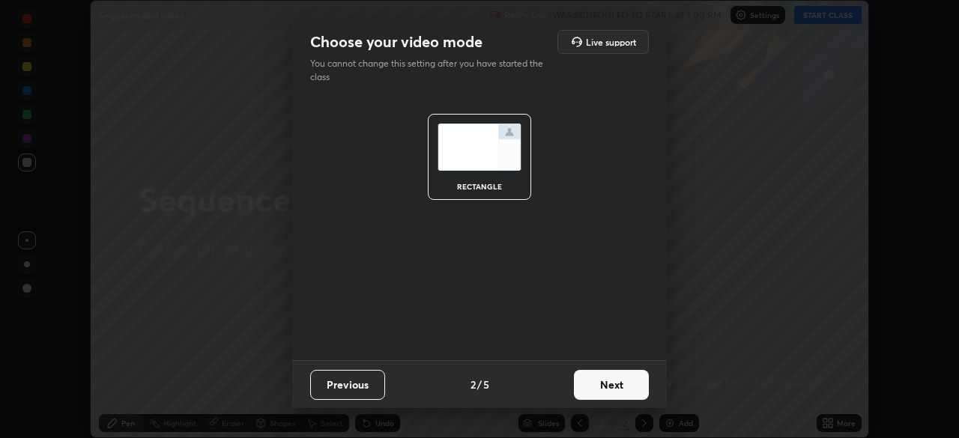
scroll to position [0, 0]
click at [618, 386] on button "Next" at bounding box center [611, 385] width 75 height 30
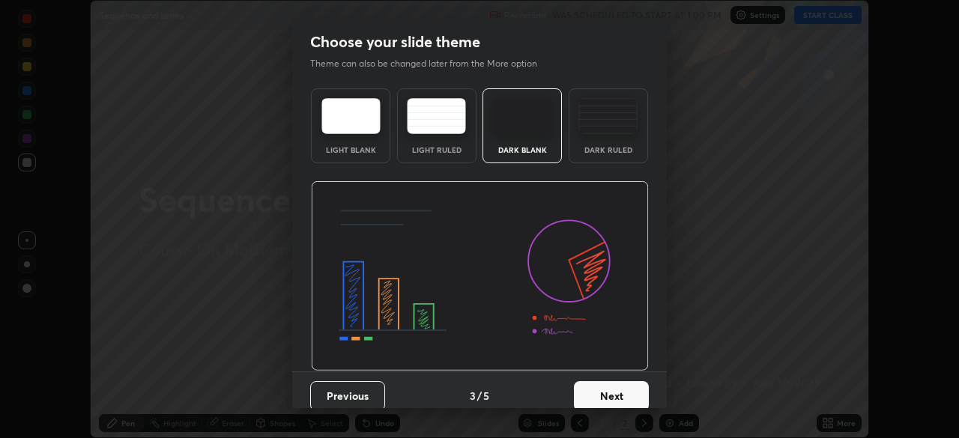
click at [608, 384] on button "Next" at bounding box center [611, 396] width 75 height 30
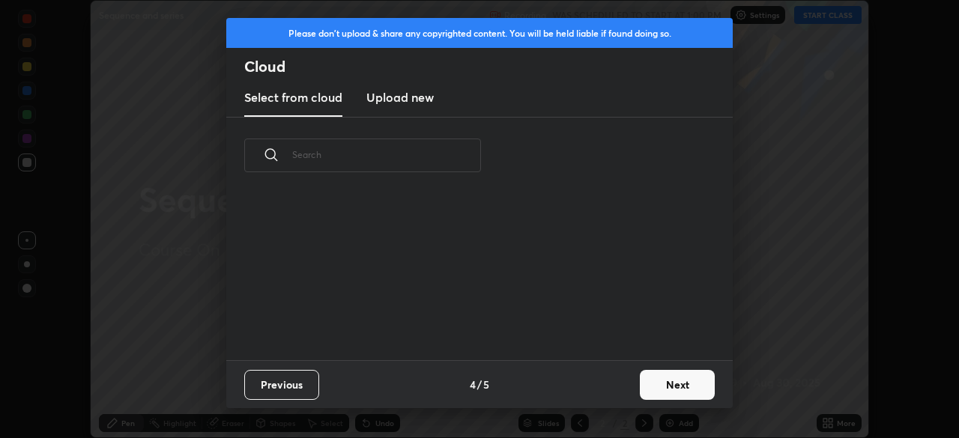
scroll to position [166, 481]
click at [658, 390] on button "Next" at bounding box center [677, 385] width 75 height 30
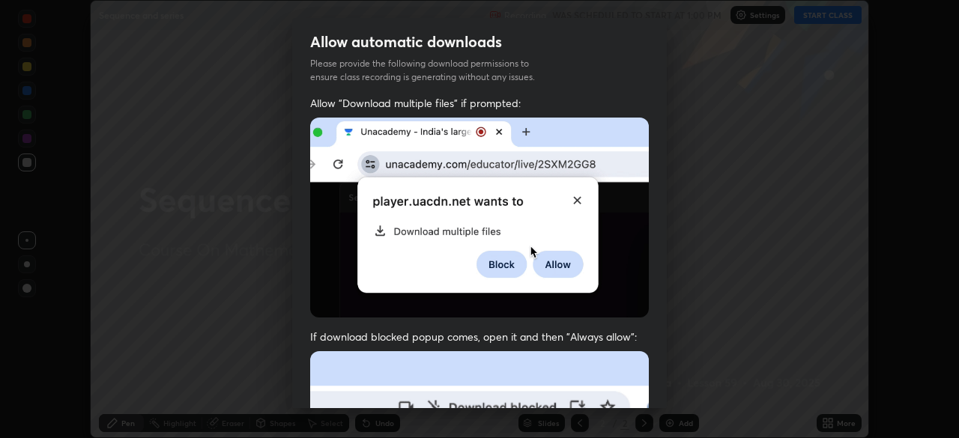
click at [667, 392] on div "Allow automatic downloads Please provide the following download permissions to …" at bounding box center [479, 219] width 959 height 438
click at [668, 405] on div "Allow automatic downloads Please provide the following download permissions to …" at bounding box center [479, 219] width 959 height 438
click at [668, 402] on div "Allow automatic downloads Please provide the following download permissions to …" at bounding box center [479, 219] width 959 height 438
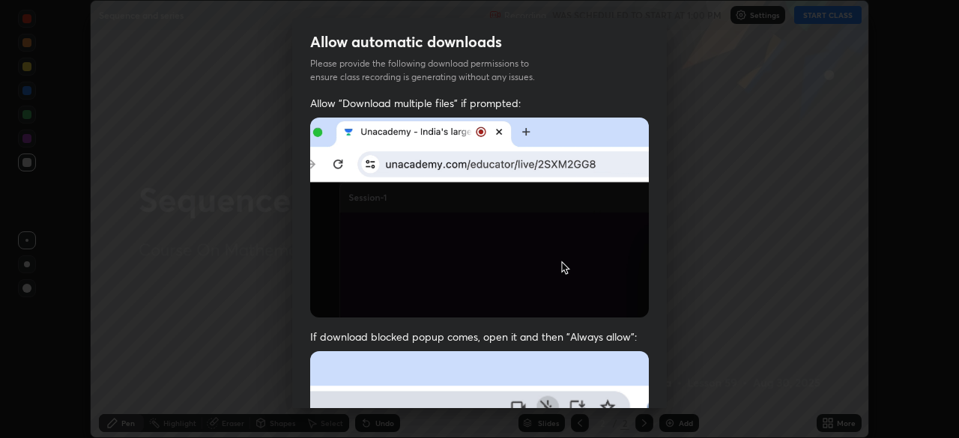
click at [668, 402] on div "Allow automatic downloads Please provide the following download permissions to …" at bounding box center [479, 219] width 959 height 438
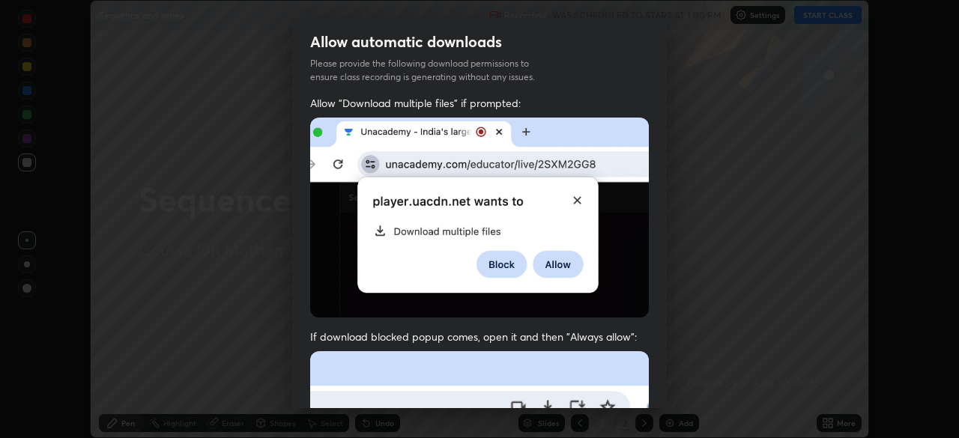
click at [668, 402] on div "Allow automatic downloads Please provide the following download permissions to …" at bounding box center [479, 219] width 959 height 438
click at [670, 355] on div "Allow automatic downloads Please provide the following download permissions to …" at bounding box center [479, 219] width 959 height 438
click at [668, 360] on div "Allow automatic downloads Please provide the following download permissions to …" at bounding box center [479, 219] width 959 height 438
click at [673, 362] on div "Allow automatic downloads Please provide the following download permissions to …" at bounding box center [479, 219] width 959 height 438
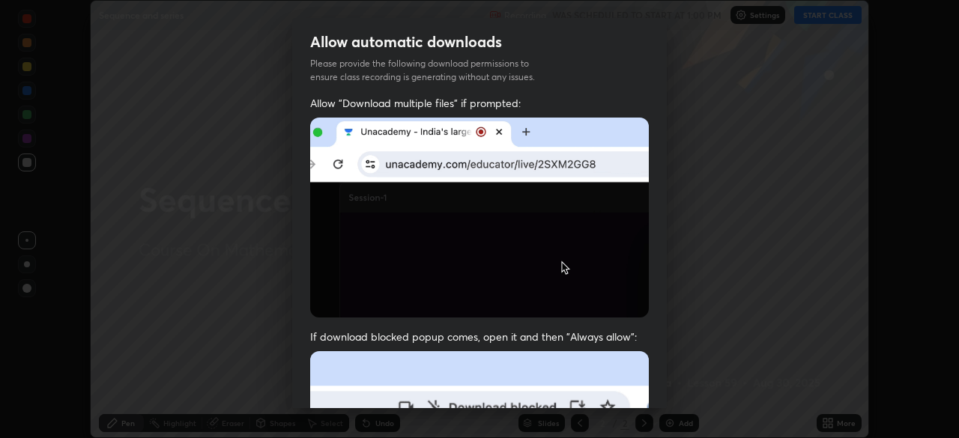
click at [673, 362] on div "Allow automatic downloads Please provide the following download permissions to …" at bounding box center [479, 219] width 959 height 438
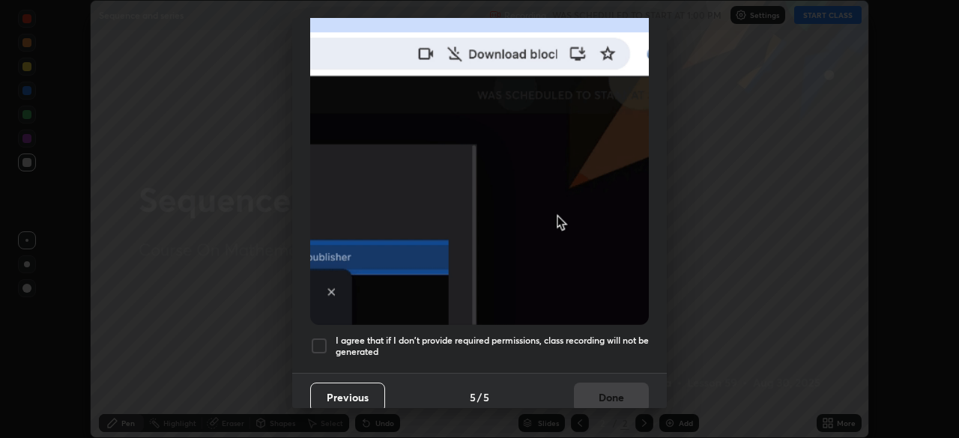
click at [667, 401] on div "Allow automatic downloads Please provide the following download permissions to …" at bounding box center [479, 219] width 959 height 438
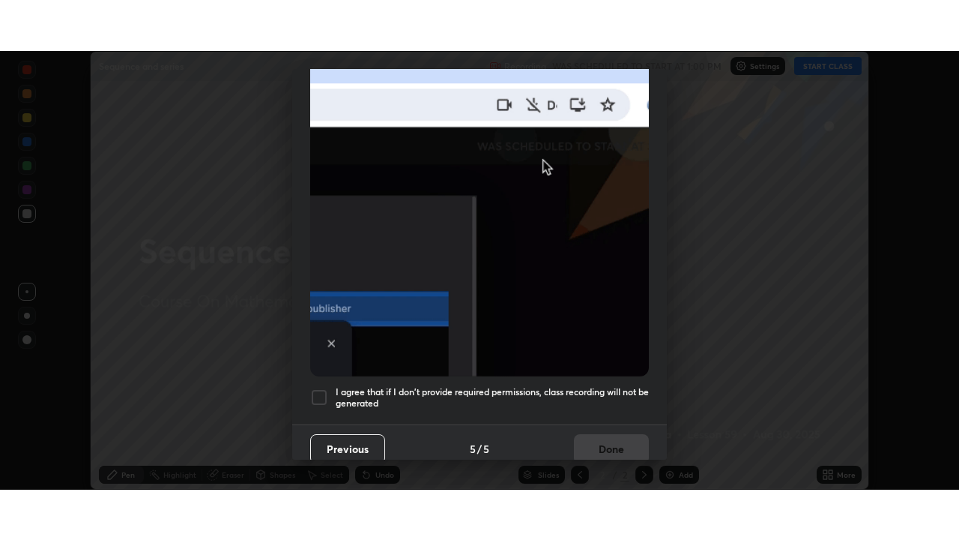
scroll to position [359, 0]
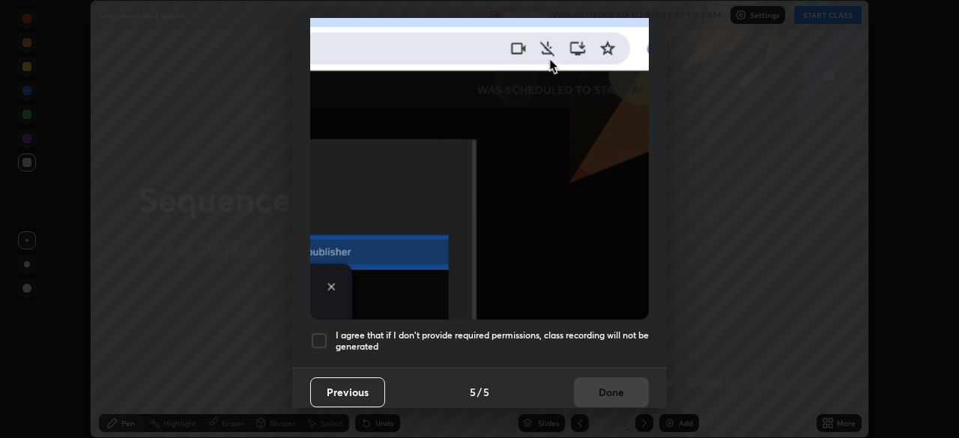
click at [330, 336] on div "I agree that if I don't provide required permissions, class recording will not …" at bounding box center [479, 341] width 339 height 18
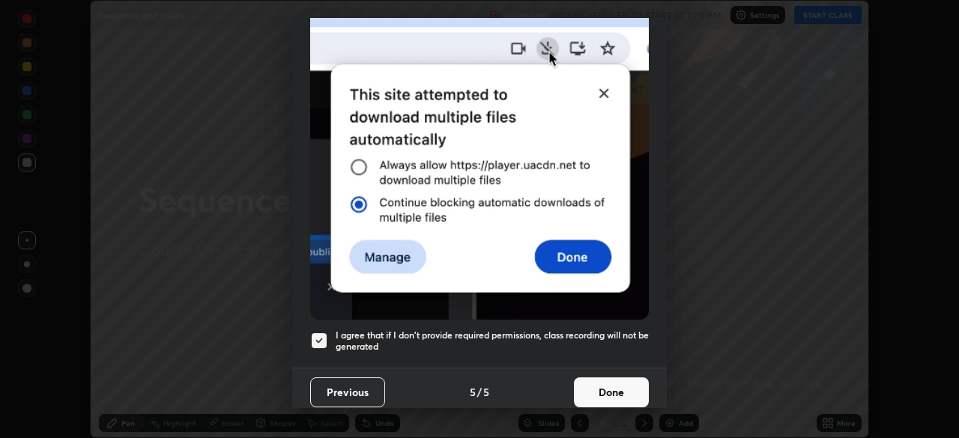
click at [612, 383] on button "Done" at bounding box center [611, 393] width 75 height 30
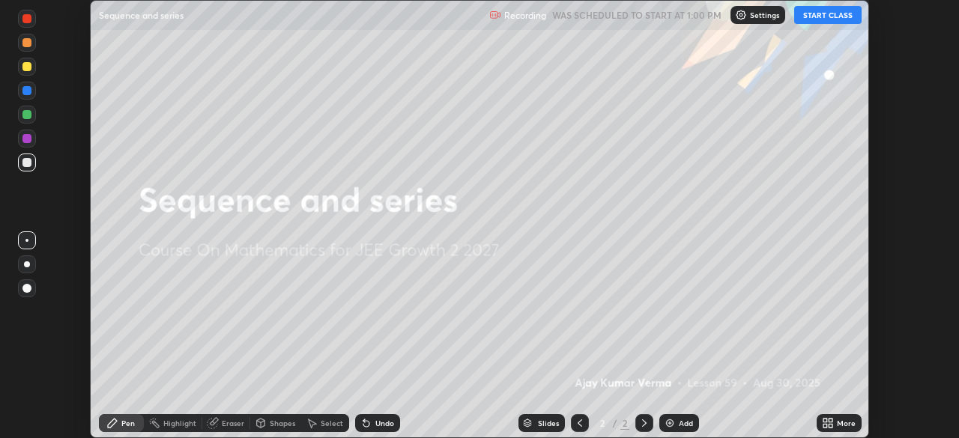
click at [821, 19] on button "START CLASS" at bounding box center [827, 15] width 67 height 18
click at [827, 422] on icon at bounding box center [826, 421] width 4 height 4
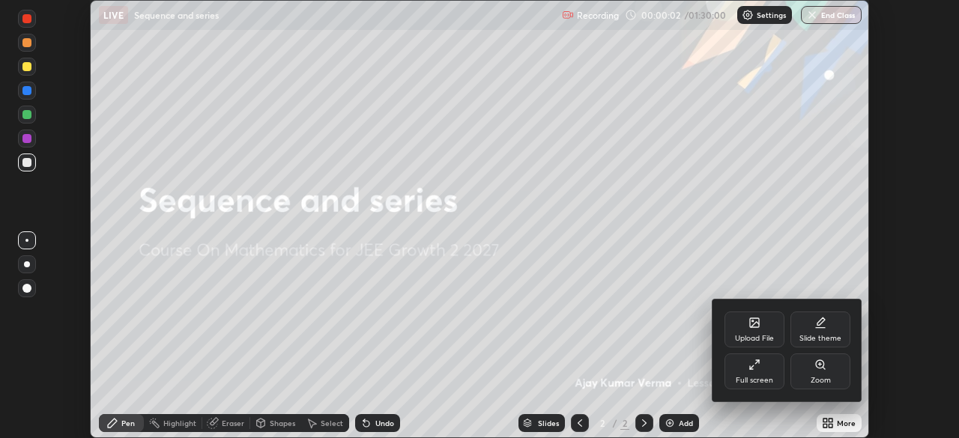
click at [757, 360] on icon at bounding box center [757, 361] width 3 height 3
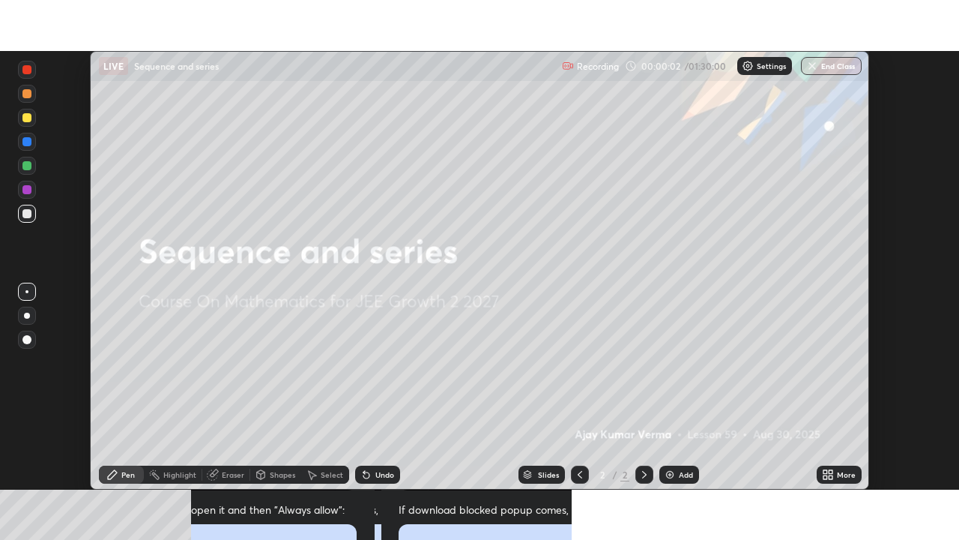
scroll to position [540, 959]
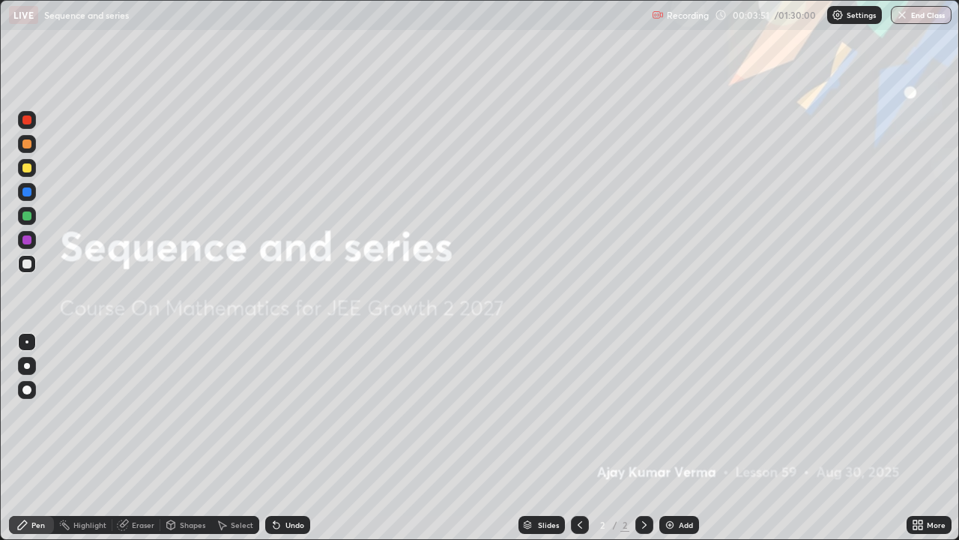
click at [669, 438] on img at bounding box center [670, 525] width 12 height 12
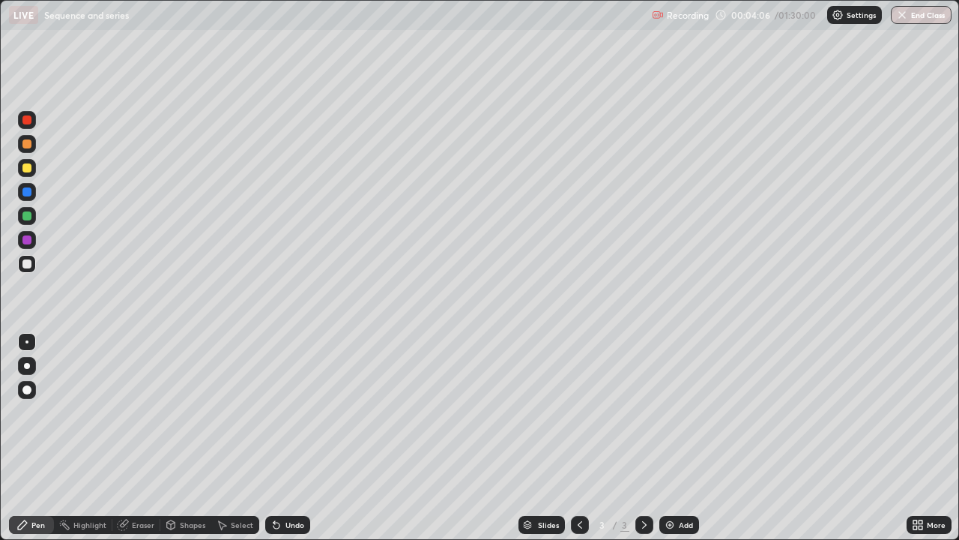
click at [26, 167] on div at bounding box center [26, 167] width 9 height 9
click at [29, 236] on div at bounding box center [26, 239] width 9 height 9
click at [30, 240] on div at bounding box center [26, 239] width 9 height 9
click at [30, 189] on div at bounding box center [26, 191] width 9 height 9
click at [668, 438] on img at bounding box center [670, 525] width 12 height 12
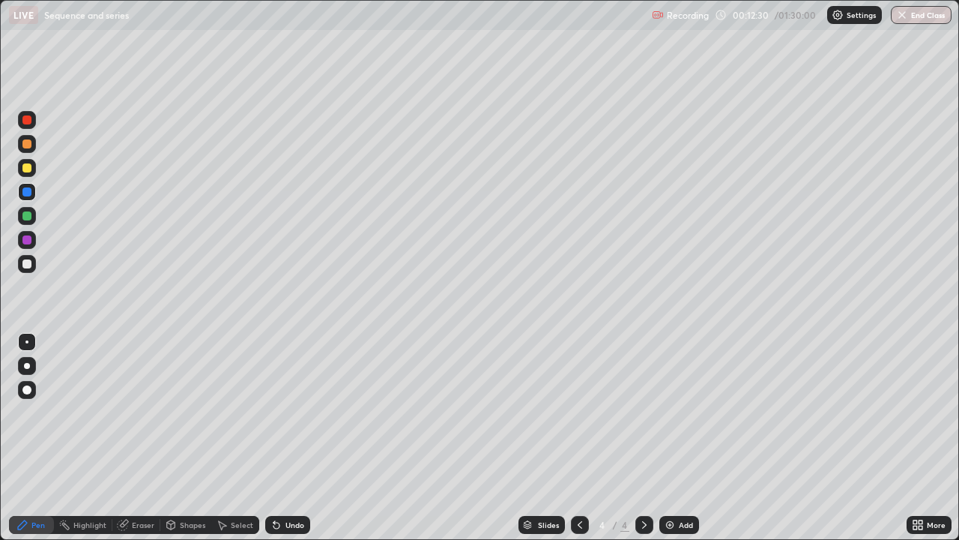
click at [572, 438] on div at bounding box center [580, 525] width 18 height 18
click at [640, 438] on icon at bounding box center [645, 525] width 12 height 12
click at [30, 142] on div at bounding box center [26, 143] width 9 height 9
click at [27, 166] on div at bounding box center [26, 167] width 9 height 9
click at [28, 217] on div at bounding box center [26, 215] width 9 height 9
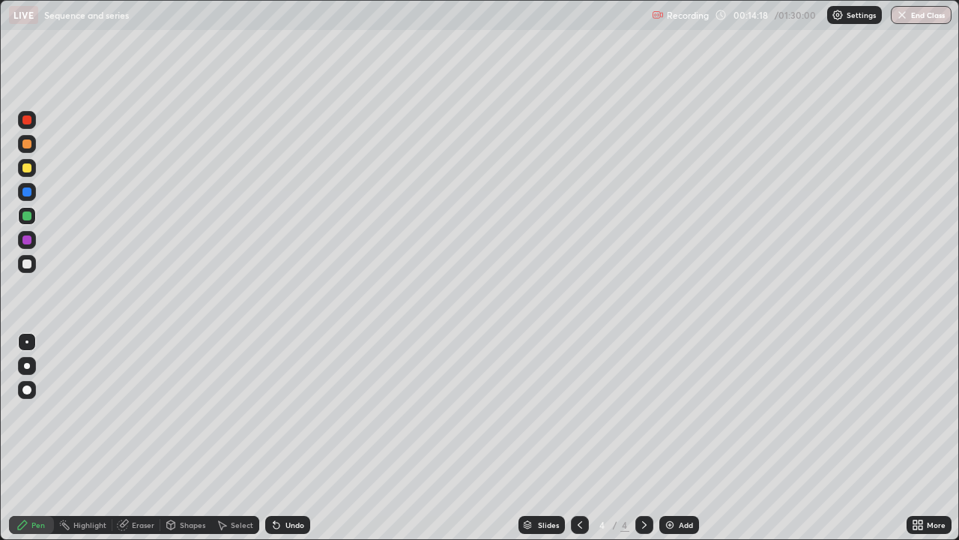
click at [28, 259] on div at bounding box center [26, 263] width 9 height 9
click at [28, 163] on div at bounding box center [27, 168] width 18 height 18
click at [22, 146] on div at bounding box center [26, 143] width 9 height 9
click at [27, 169] on div at bounding box center [26, 167] width 9 height 9
click at [669, 438] on img at bounding box center [670, 525] width 12 height 12
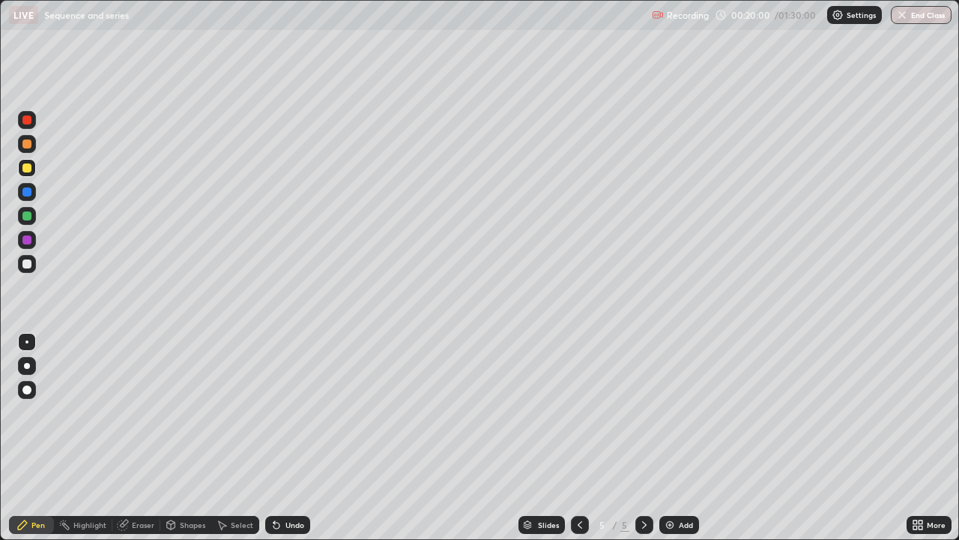
click at [30, 144] on div at bounding box center [26, 143] width 9 height 9
click at [35, 244] on div at bounding box center [27, 240] width 18 height 18
click at [30, 193] on div at bounding box center [26, 191] width 9 height 9
click at [24, 172] on div at bounding box center [26, 167] width 9 height 9
click at [33, 190] on div at bounding box center [27, 192] width 18 height 18
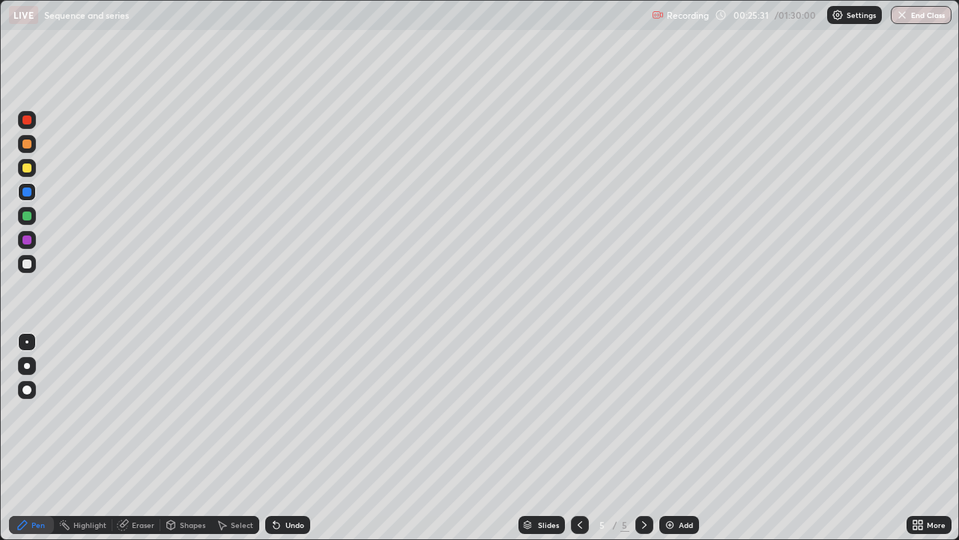
click at [643, 438] on icon at bounding box center [645, 525] width 12 height 12
click at [674, 438] on img at bounding box center [670, 525] width 12 height 12
click at [25, 143] on div at bounding box center [26, 143] width 9 height 9
click at [28, 239] on div at bounding box center [26, 239] width 9 height 9
click at [25, 219] on div at bounding box center [26, 215] width 9 height 9
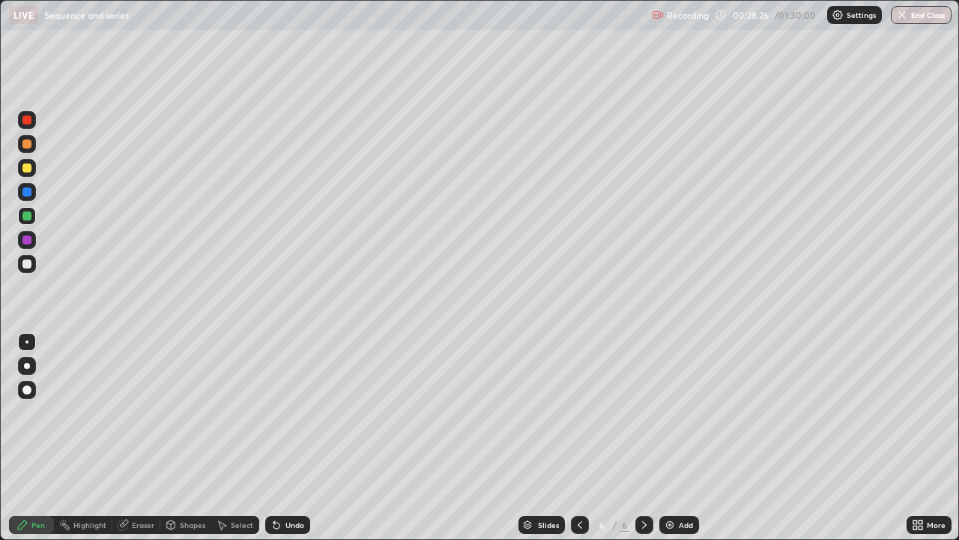
click at [33, 175] on div at bounding box center [27, 168] width 18 height 18
click at [25, 263] on div at bounding box center [26, 263] width 9 height 9
click at [666, 438] on img at bounding box center [670, 525] width 12 height 12
click at [578, 438] on icon at bounding box center [580, 524] width 4 height 7
click at [639, 438] on icon at bounding box center [645, 525] width 12 height 12
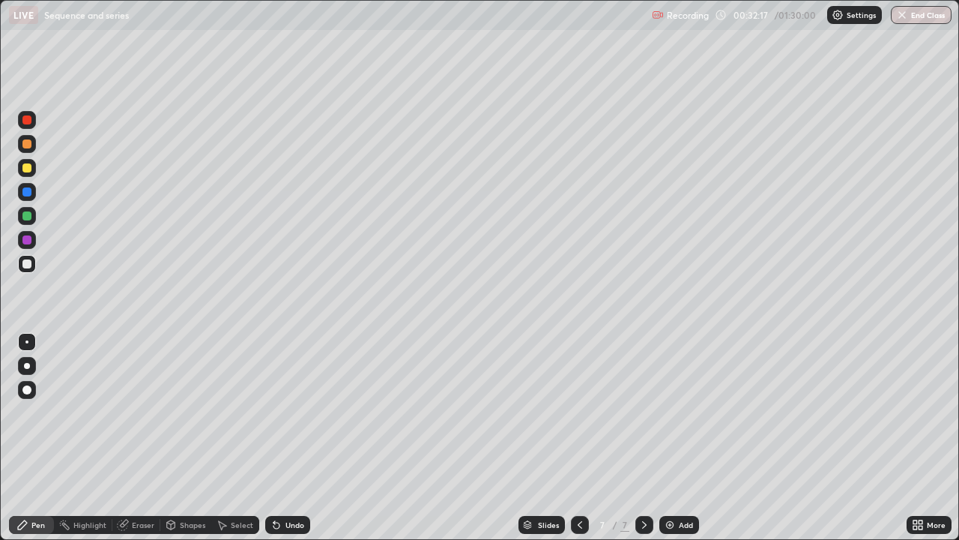
click at [28, 144] on div at bounding box center [26, 143] width 9 height 9
click at [579, 438] on icon at bounding box center [580, 525] width 12 height 12
click at [649, 438] on div at bounding box center [645, 525] width 18 height 18
click at [29, 262] on div at bounding box center [26, 263] width 9 height 9
click at [22, 168] on div at bounding box center [26, 167] width 9 height 9
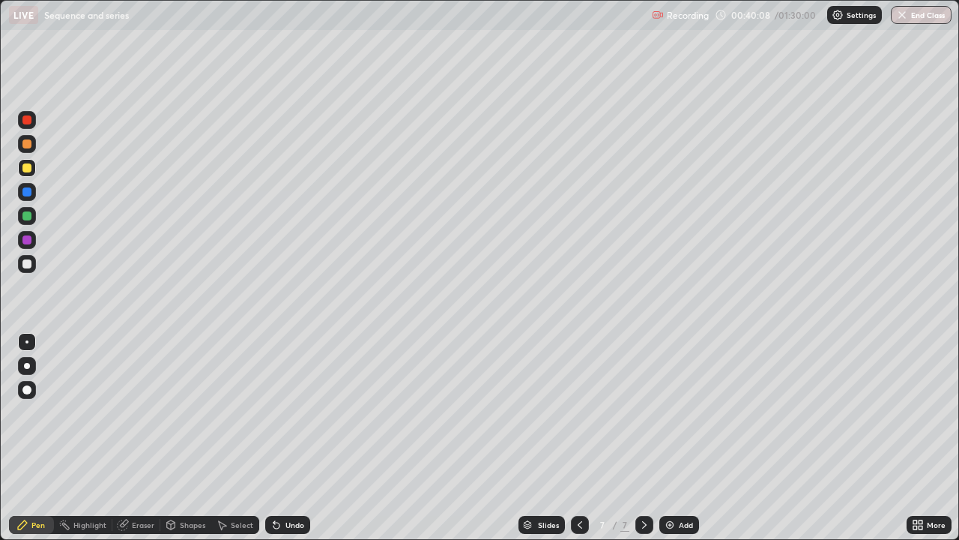
click at [33, 262] on div at bounding box center [27, 264] width 18 height 18
click at [668, 438] on img at bounding box center [670, 525] width 12 height 12
click at [31, 138] on div at bounding box center [27, 144] width 18 height 18
click at [30, 168] on div at bounding box center [26, 167] width 9 height 9
click at [146, 438] on div "Eraser" at bounding box center [136, 525] width 48 height 18
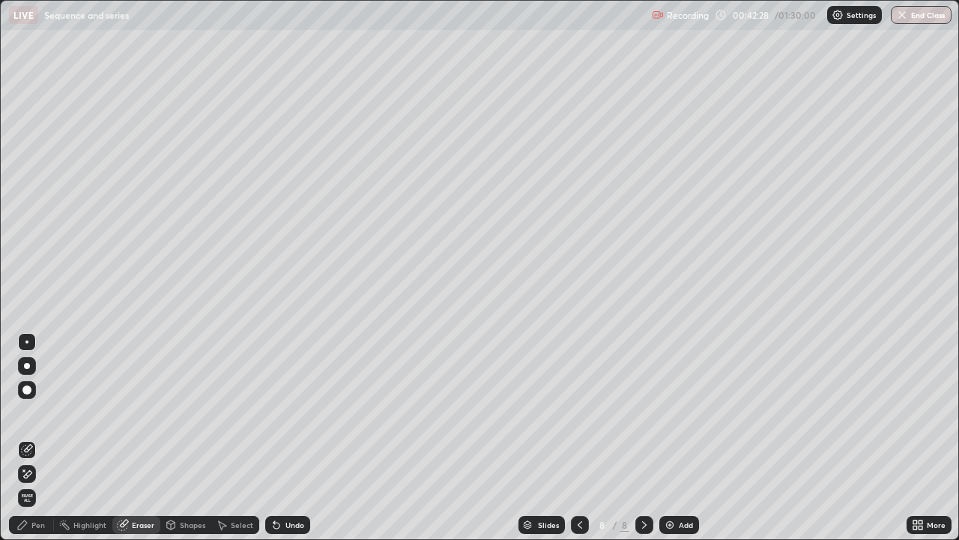
click at [40, 438] on div "Pen" at bounding box center [31, 525] width 45 height 18
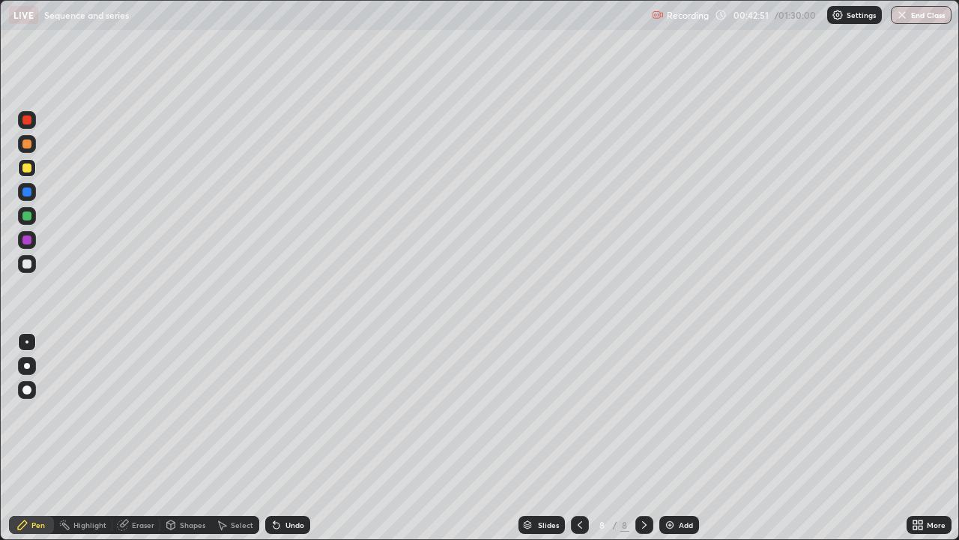
click at [23, 214] on div at bounding box center [26, 215] width 9 height 9
click at [28, 239] on div at bounding box center [26, 239] width 9 height 9
click at [28, 264] on div at bounding box center [26, 263] width 9 height 9
click at [28, 267] on div at bounding box center [26, 263] width 9 height 9
click at [33, 214] on div at bounding box center [27, 216] width 18 height 18
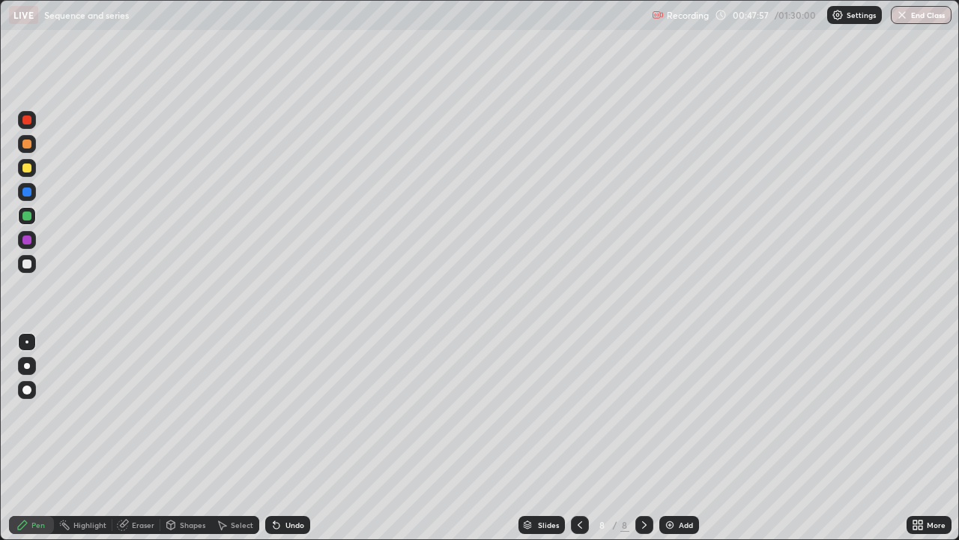
click at [643, 438] on icon at bounding box center [645, 525] width 12 height 12
click at [671, 438] on img at bounding box center [670, 525] width 12 height 12
click at [22, 171] on div at bounding box center [26, 167] width 9 height 9
click at [145, 438] on div "Eraser" at bounding box center [136, 525] width 48 height 18
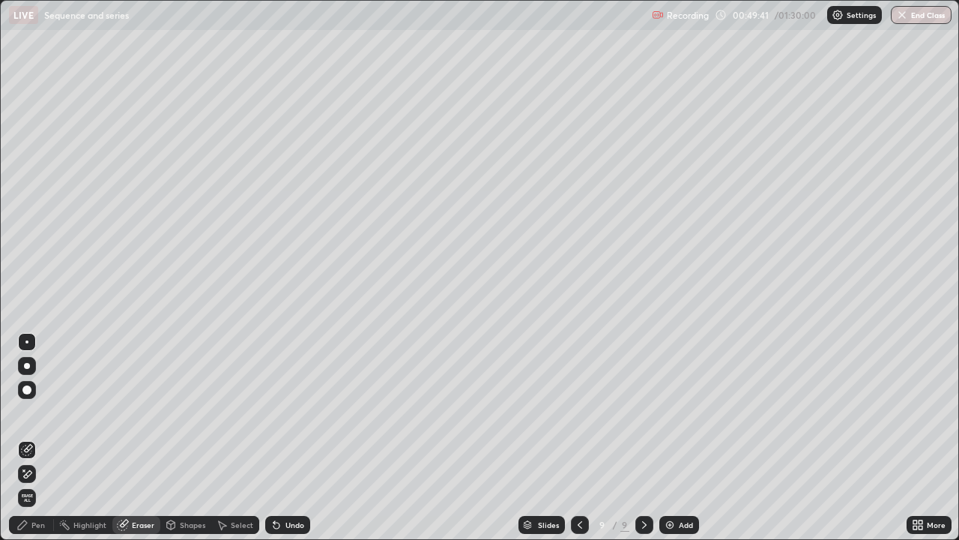
click at [36, 438] on div "Pen" at bounding box center [37, 524] width 13 height 7
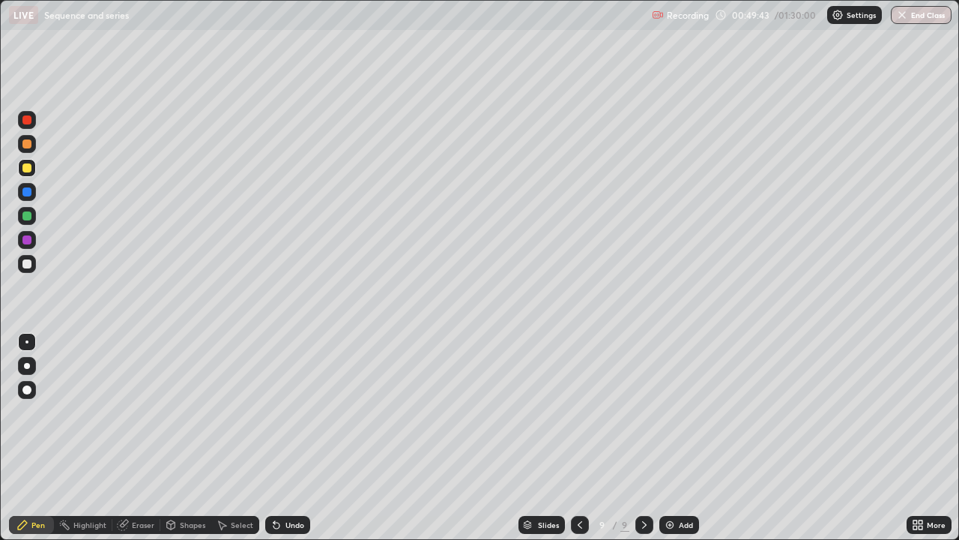
click at [29, 142] on div at bounding box center [26, 143] width 9 height 9
click at [29, 262] on div at bounding box center [26, 263] width 9 height 9
click at [664, 438] on img at bounding box center [670, 525] width 12 height 12
click at [25, 145] on div at bounding box center [26, 143] width 9 height 9
click at [29, 191] on div at bounding box center [26, 191] width 9 height 9
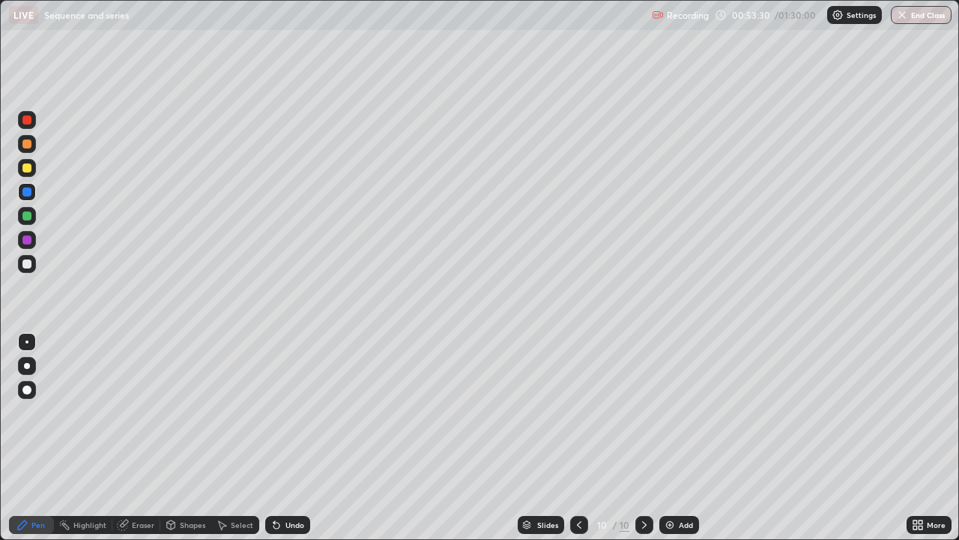
click at [28, 139] on div at bounding box center [26, 143] width 9 height 9
click at [25, 241] on div at bounding box center [26, 239] width 9 height 9
click at [28, 262] on div at bounding box center [26, 263] width 9 height 9
click at [27, 236] on div at bounding box center [26, 239] width 9 height 9
click at [28, 264] on div at bounding box center [26, 263] width 9 height 9
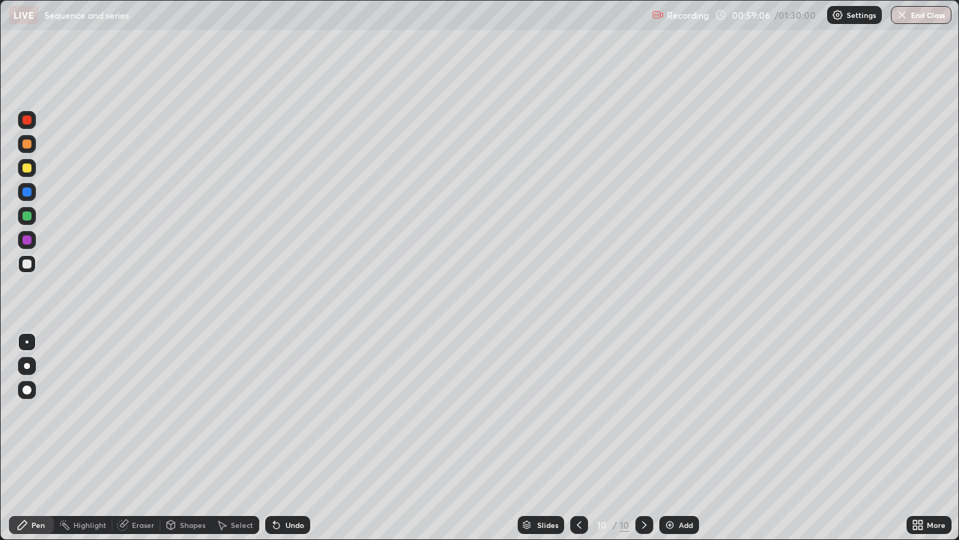
click at [669, 438] on img at bounding box center [670, 525] width 12 height 12
click at [26, 164] on div at bounding box center [26, 167] width 9 height 9
click at [28, 144] on div at bounding box center [26, 143] width 9 height 9
click at [33, 244] on div at bounding box center [27, 240] width 18 height 18
click at [578, 438] on icon at bounding box center [580, 525] width 12 height 12
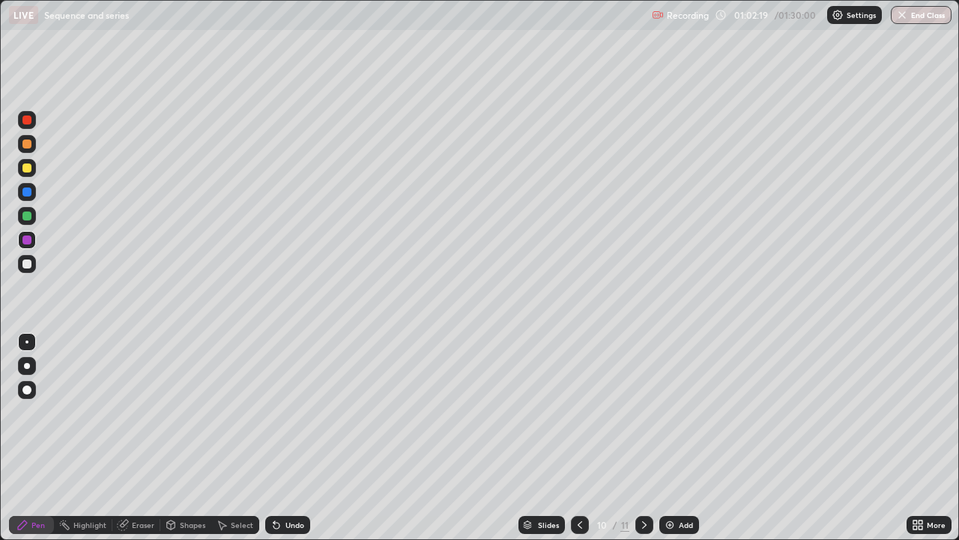
click at [576, 438] on icon at bounding box center [580, 525] width 12 height 12
click at [642, 438] on icon at bounding box center [645, 525] width 12 height 12
click at [644, 438] on icon at bounding box center [645, 525] width 12 height 12
click at [666, 438] on img at bounding box center [670, 525] width 12 height 12
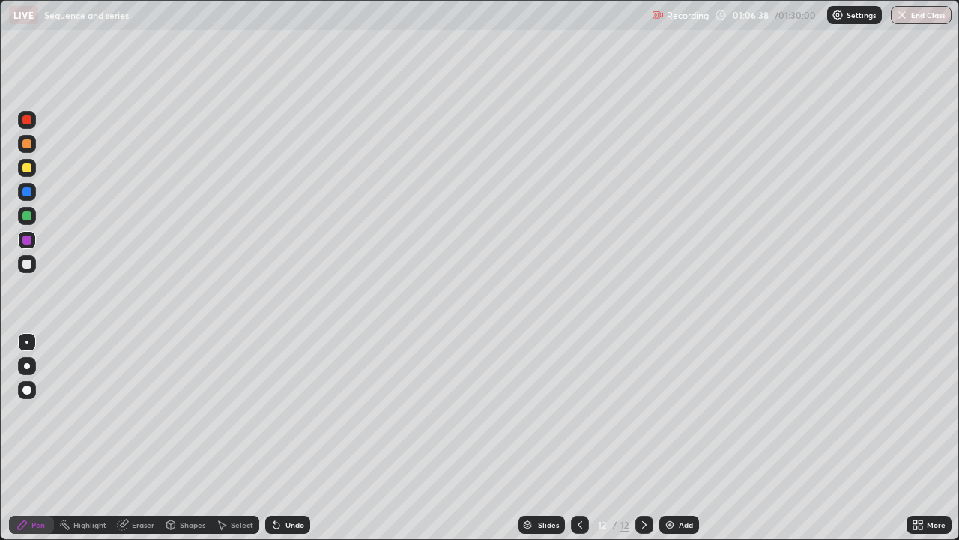
click at [27, 172] on div at bounding box center [26, 167] width 9 height 9
click at [30, 190] on div at bounding box center [26, 191] width 9 height 9
click at [666, 438] on img at bounding box center [670, 525] width 12 height 12
click at [578, 438] on icon at bounding box center [580, 524] width 4 height 7
click at [641, 438] on icon at bounding box center [645, 525] width 12 height 12
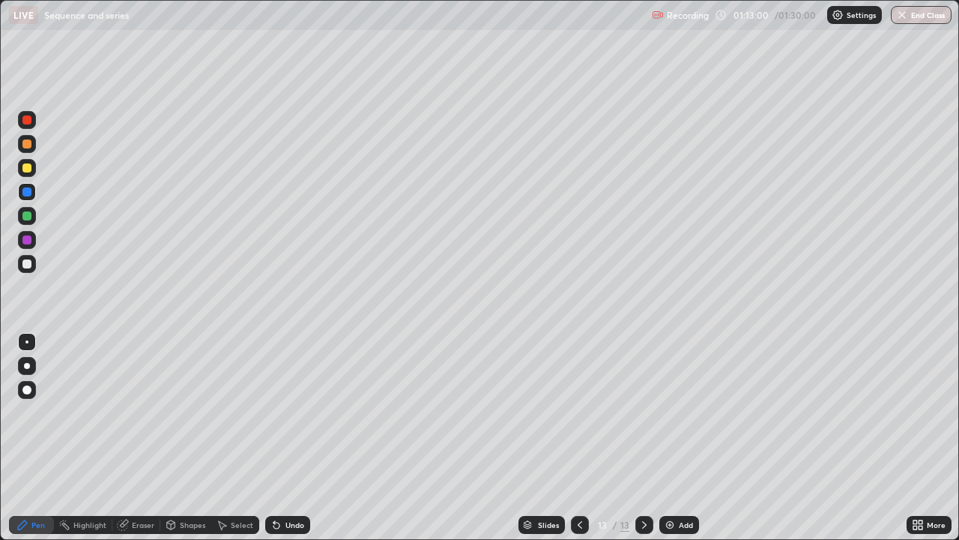
click at [27, 169] on div at bounding box center [26, 167] width 9 height 9
click at [31, 241] on div at bounding box center [26, 239] width 9 height 9
click at [671, 438] on img at bounding box center [670, 525] width 12 height 12
click at [33, 147] on div at bounding box center [27, 144] width 18 height 18
click at [28, 190] on div at bounding box center [26, 191] width 9 height 9
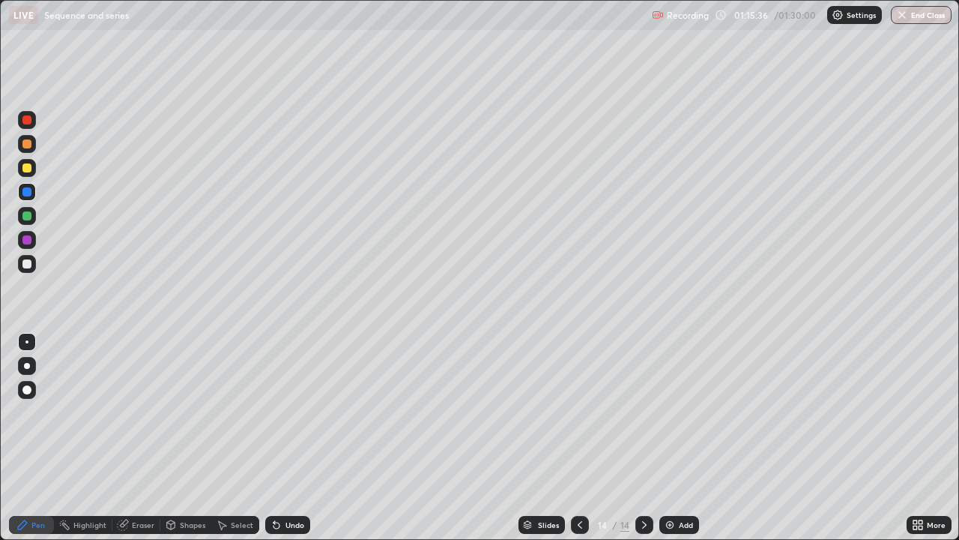
click at [27, 165] on div at bounding box center [26, 167] width 9 height 9
click at [27, 238] on div at bounding box center [26, 239] width 9 height 9
click at [930, 18] on button "End Class" at bounding box center [921, 15] width 61 height 18
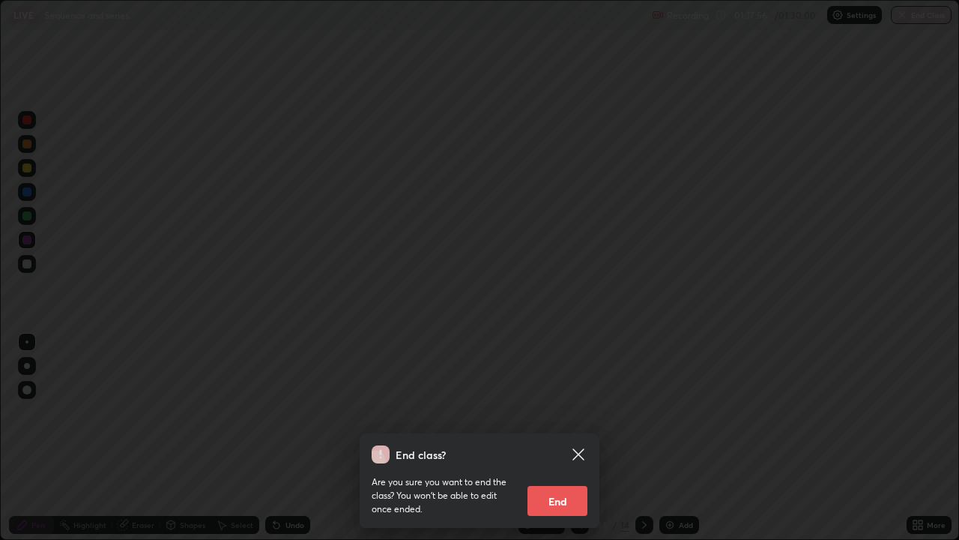
click at [570, 438] on button "End" at bounding box center [558, 501] width 60 height 30
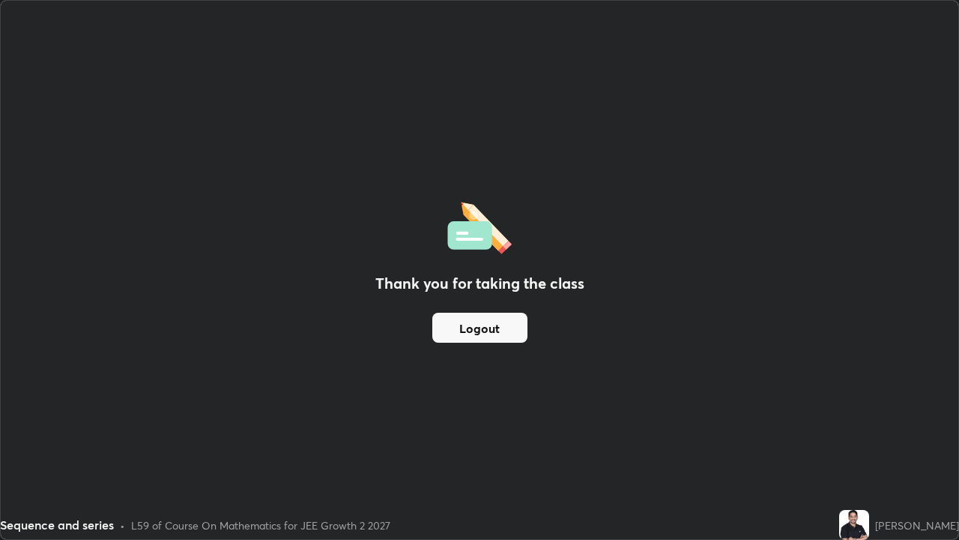
click at [55, 114] on div "Thank you for taking the class Logout" at bounding box center [480, 270] width 958 height 538
click at [508, 332] on button "Logout" at bounding box center [479, 328] width 95 height 30
